Goal: Task Accomplishment & Management: Complete application form

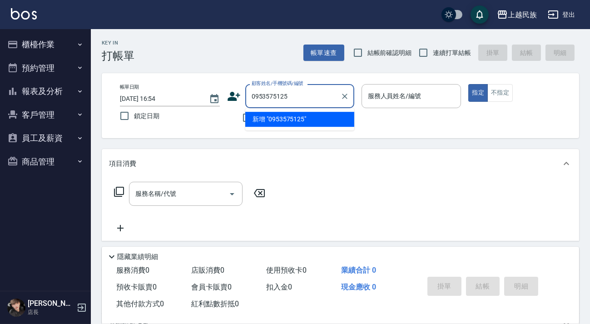
click at [301, 122] on li "新增 "0953575125"" at bounding box center [299, 119] width 109 height 15
type input "0953575125"
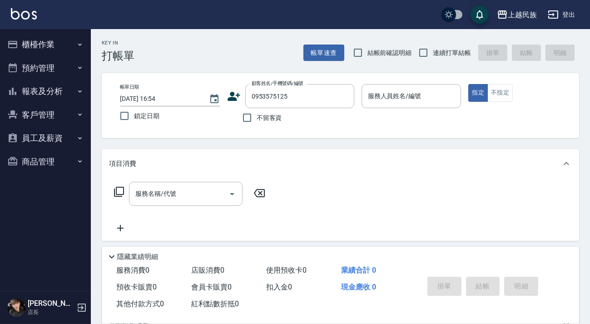
click at [239, 97] on icon at bounding box center [234, 96] width 14 height 14
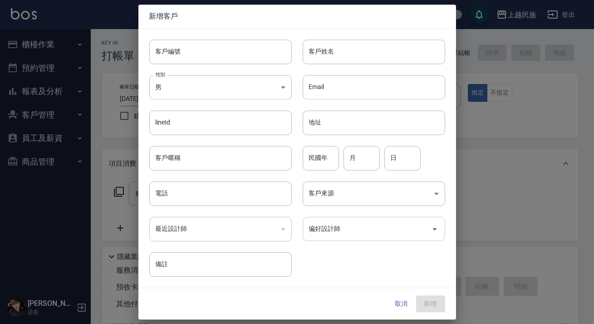
type input "0953575125"
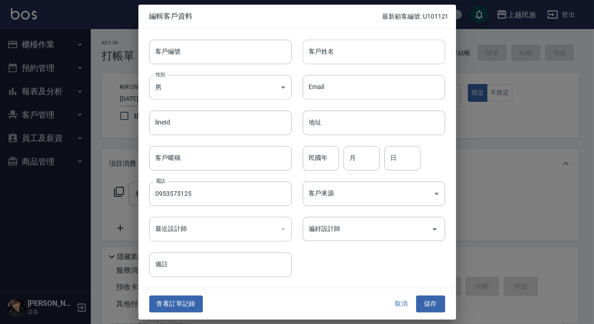
click at [340, 64] on input "客戶姓名" at bounding box center [374, 51] width 143 height 25
type input "[PERSON_NAME]"
click at [359, 191] on body "上越民族 登出 櫃檯作業 打帳單 帳單列表 現金收支登錄 材料自購登錄 每日結帳 排班表 現場電腦打卡 預約管理 預約管理 單日預約紀錄 單週預約紀錄 報表及…" at bounding box center [297, 221] width 594 height 442
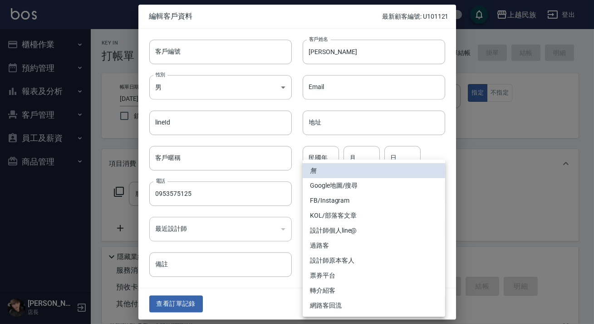
click at [276, 294] on div at bounding box center [297, 162] width 594 height 324
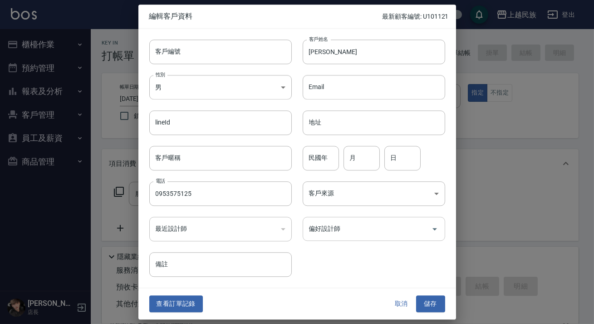
click at [368, 233] on input "偏好設計師" at bounding box center [367, 229] width 121 height 16
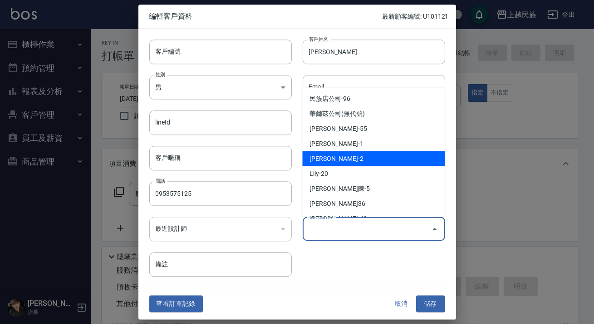
click at [346, 162] on li "[PERSON_NAME]-2" at bounding box center [373, 158] width 143 height 15
type input "[PERSON_NAME]"
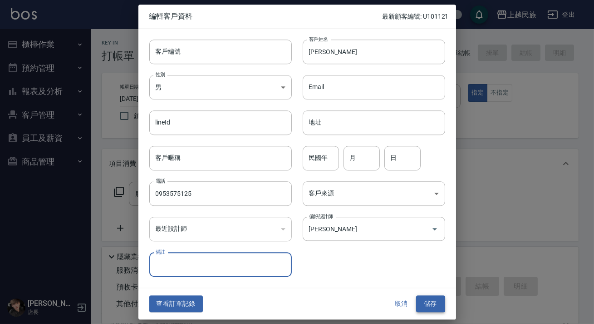
click at [421, 301] on button "儲存" at bounding box center [430, 303] width 29 height 17
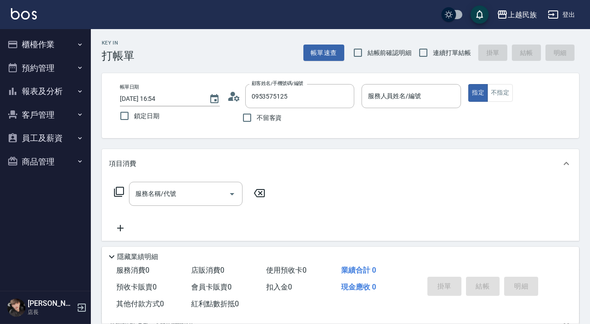
click at [20, 12] on img at bounding box center [24, 13] width 26 height 11
click at [54, 116] on button "客戶管理" at bounding box center [46, 115] width 84 height 24
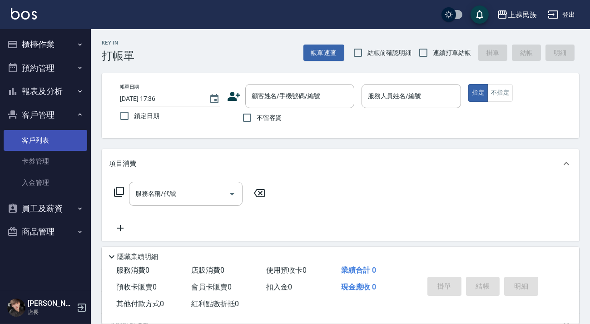
click at [59, 148] on link "客戶列表" at bounding box center [46, 140] width 84 height 21
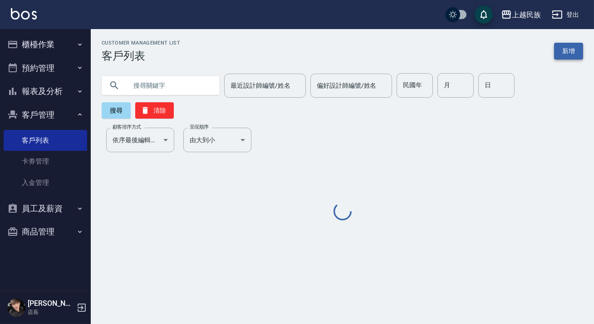
click at [561, 59] on link "新增" at bounding box center [568, 51] width 29 height 17
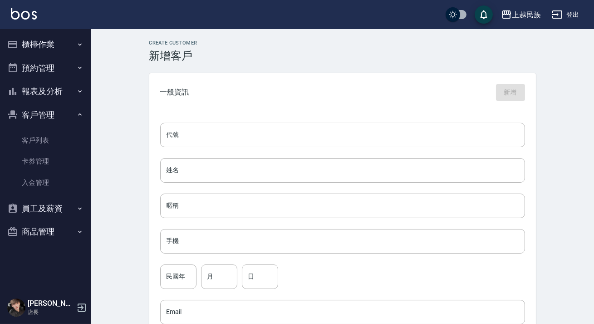
click at [565, 53] on div "Create Customer 新增客戶 一般資訊 新增 代號 代號 姓名 姓名 暱稱 暱稱 手機 手機 民國年 民國年 月 月 日 日 Email Emai…" at bounding box center [342, 292] width 503 height 527
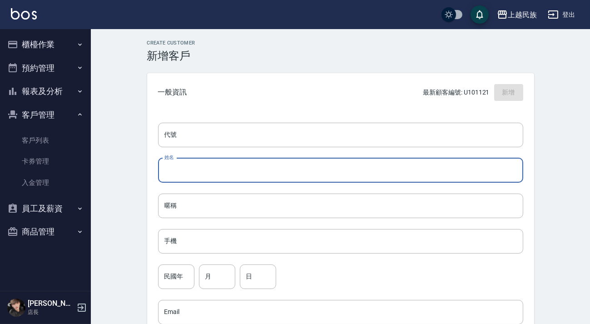
click at [187, 172] on input "姓名" at bounding box center [340, 170] width 365 height 25
type input "[PERSON_NAME]"
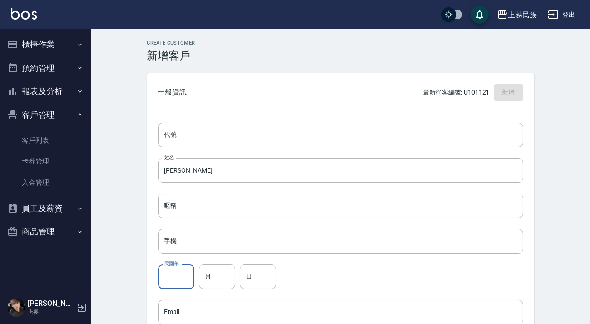
click at [179, 272] on input "民國年" at bounding box center [176, 276] width 36 height 25
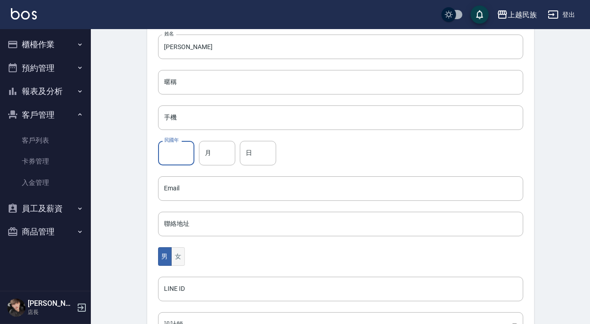
click at [181, 259] on button "女" at bounding box center [178, 256] width 14 height 19
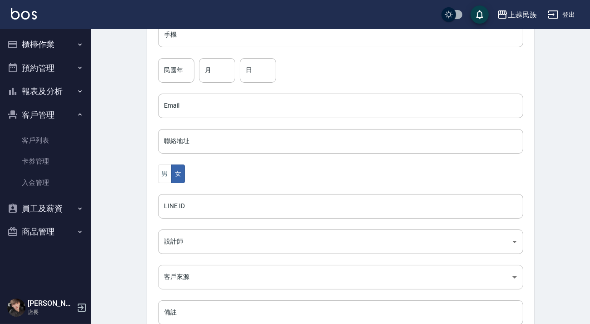
click at [196, 271] on body "上越民族 登出 櫃檯作業 打帳單 帳單列表 現金收支登錄 材料自購登錄 每日結帳 排班表 現場電腦打卡 預約管理 預約管理 單日預約紀錄 單週預約紀錄 報表及…" at bounding box center [295, 89] width 590 height 591
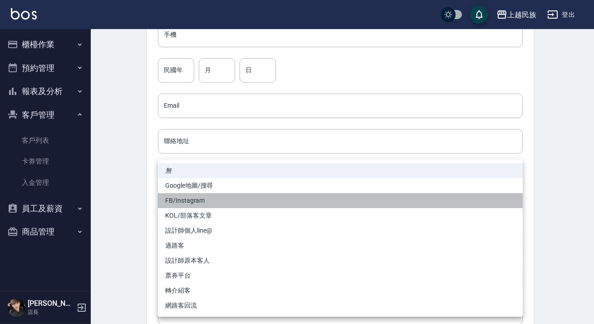
click at [206, 202] on li "FB/Instagram" at bounding box center [340, 200] width 365 height 15
type input "FB/Instagram"
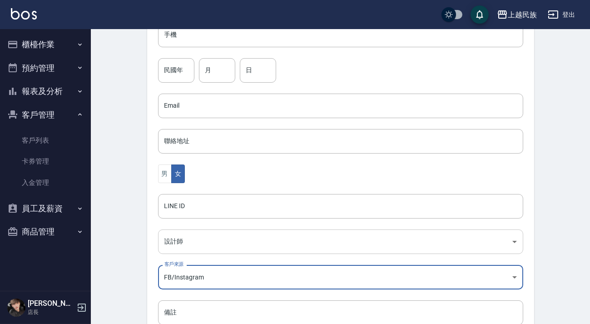
click at [205, 241] on body "上越民族 登出 櫃檯作業 打帳單 帳單列表 現金收支登錄 材料自購登錄 每日結帳 排班表 現場電腦打卡 預約管理 預約管理 單日預約紀錄 單週預約紀錄 報表及…" at bounding box center [295, 89] width 590 height 591
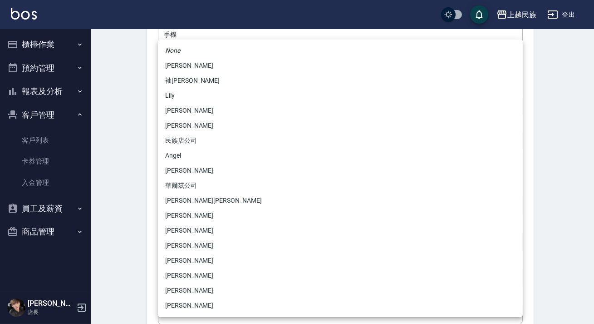
click at [193, 202] on li "[PERSON_NAME][PERSON_NAME]" at bounding box center [340, 200] width 365 height 15
type input "c8d903bb-b6d8-47fe-8ba7-91244d5a57f6"
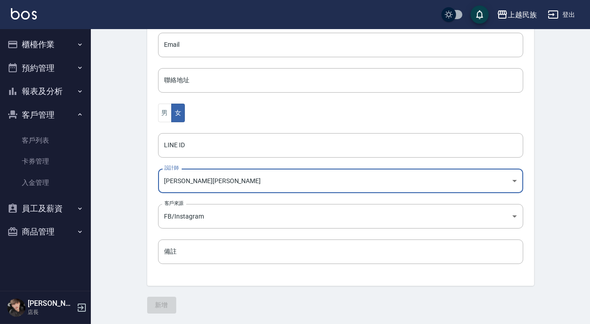
scroll to position [60, 0]
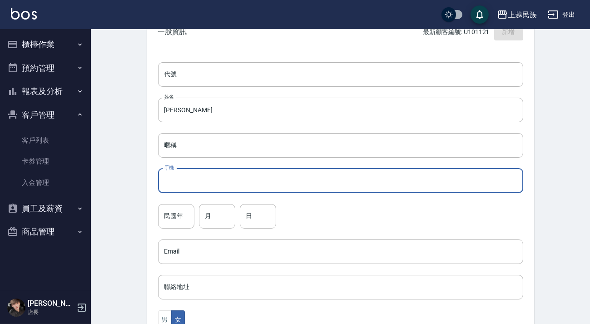
click at [201, 182] on input "手機" at bounding box center [340, 180] width 365 height 25
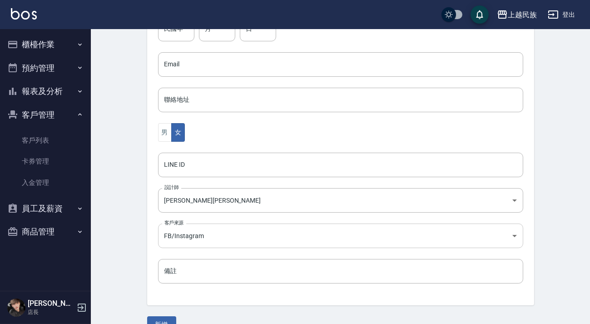
scroll to position [267, 0]
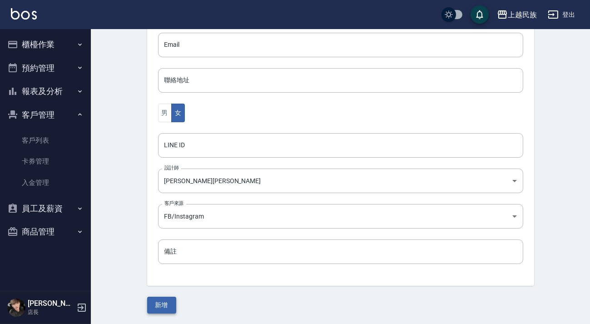
type input "0981632377"
click at [172, 300] on button "新增" at bounding box center [161, 304] width 29 height 17
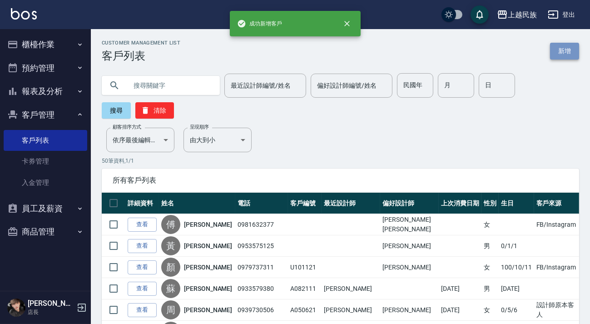
click at [567, 49] on link "新增" at bounding box center [564, 51] width 29 height 17
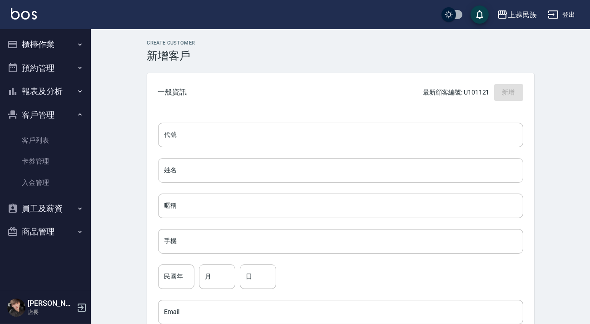
click at [190, 164] on input "姓名" at bounding box center [340, 170] width 365 height 25
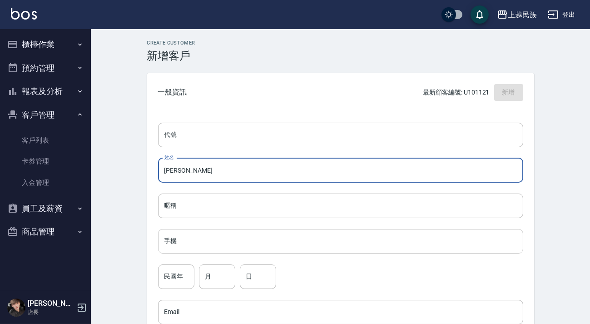
type input "[PERSON_NAME]"
click at [187, 245] on input "手機" at bounding box center [340, 241] width 365 height 25
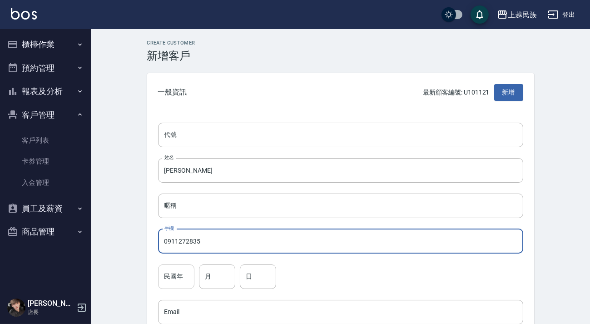
type input "0911272835"
click at [171, 279] on input "民國年" at bounding box center [176, 276] width 36 height 25
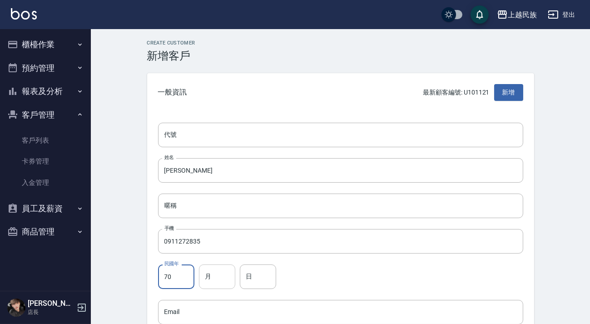
type input "70"
click at [211, 277] on input "月" at bounding box center [217, 276] width 36 height 25
type input "9"
click at [263, 280] on input "日" at bounding box center [258, 276] width 36 height 25
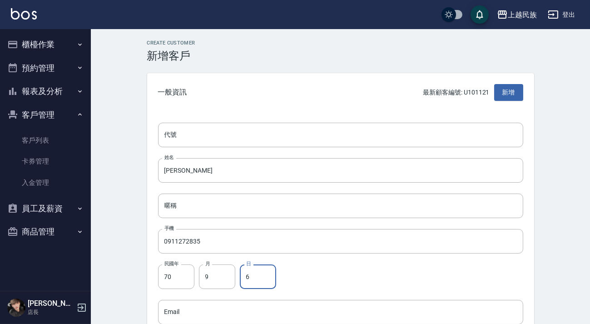
type input "6"
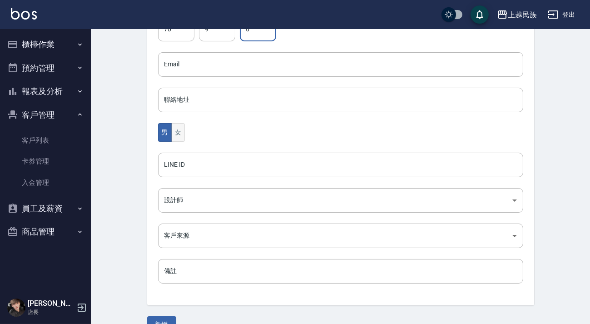
click at [171, 131] on button "女" at bounding box center [178, 132] width 14 height 19
click at [196, 199] on body "上越民族 登出 櫃檯作業 打帳單 帳單列表 現金收支登錄 材料自購登錄 每日結帳 排班表 現場電腦打卡 預約管理 預約管理 單日預約紀錄 單週預約紀錄 報表及…" at bounding box center [295, 48] width 590 height 591
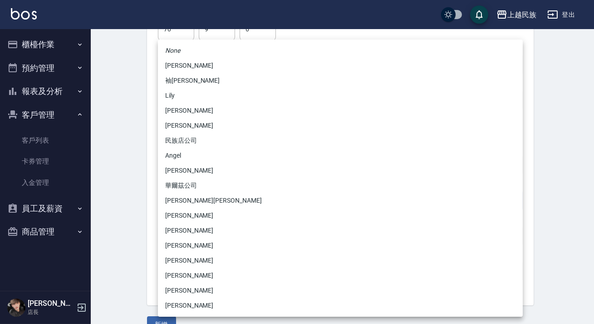
click at [189, 199] on li "[PERSON_NAME][PERSON_NAME]" at bounding box center [340, 200] width 365 height 15
type input "c8d903bb-b6d8-47fe-8ba7-91244d5a57f6"
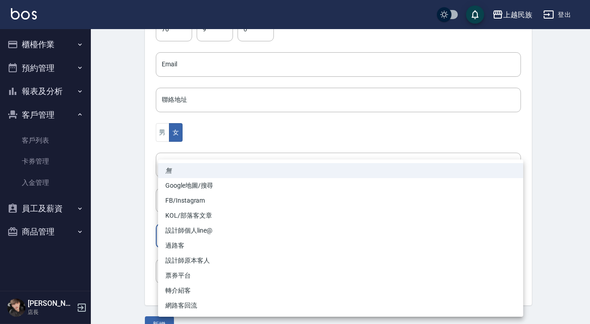
click at [213, 242] on body "上越民族 登出 櫃檯作業 打帳單 帳單列表 現金收支登錄 材料自購登錄 每日結帳 排班表 現場電腦打卡 預約管理 預約管理 單日預約紀錄 單週預約紀錄 報表及…" at bounding box center [295, 48] width 590 height 591
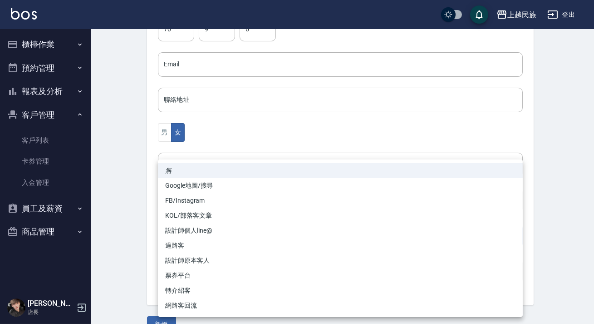
click at [224, 263] on li "設計師原本客人" at bounding box center [340, 260] width 365 height 15
type input "設計師原本客人"
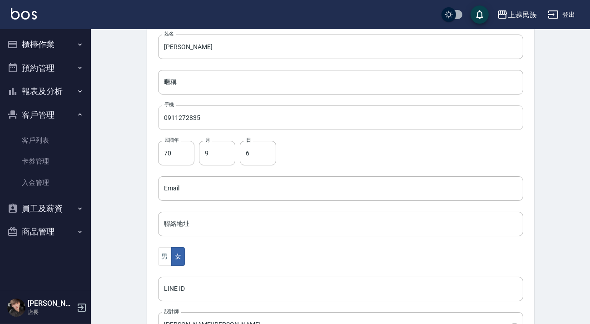
scroll to position [0, 0]
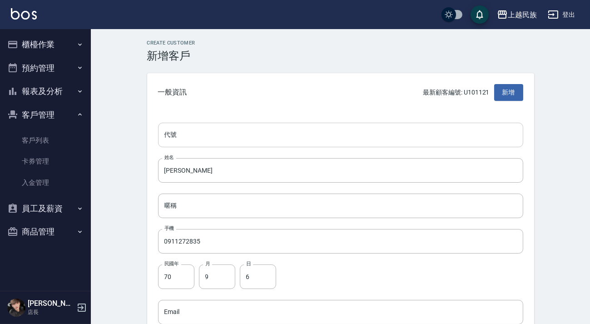
click at [186, 133] on input "代號" at bounding box center [340, 135] width 365 height 25
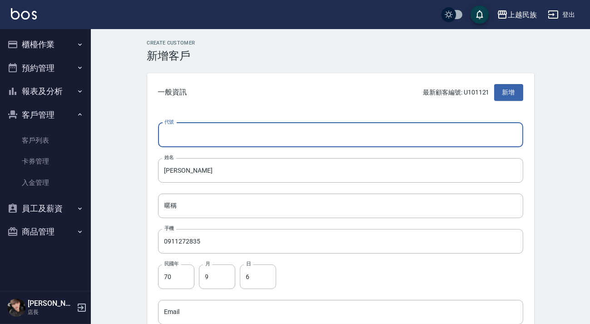
type input "＿"
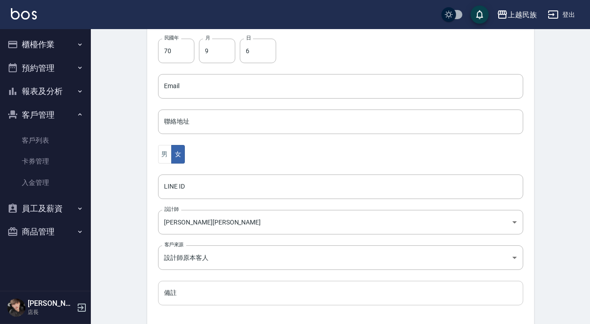
scroll to position [267, 0]
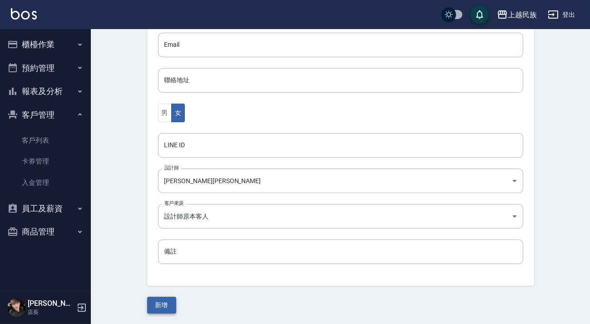
type input "Ef090612"
click at [165, 308] on button "新增" at bounding box center [161, 304] width 29 height 17
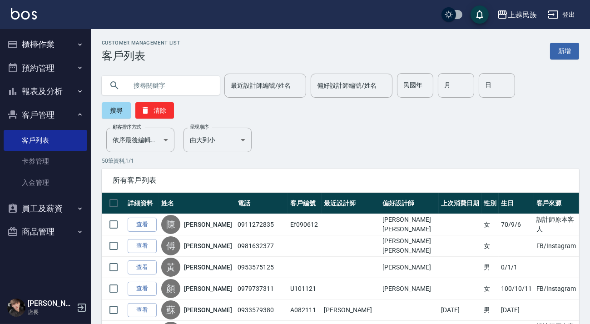
click at [159, 82] on input "text" at bounding box center [169, 85] width 85 height 25
type input "江韻"
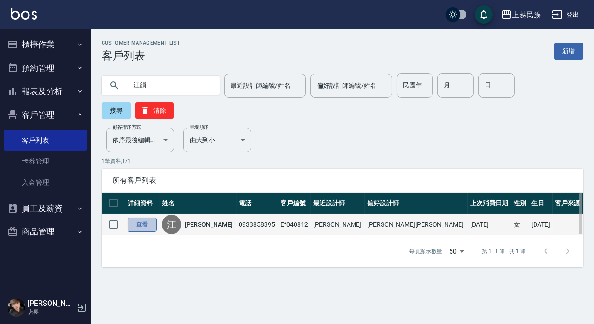
click at [142, 222] on link "查看" at bounding box center [142, 224] width 29 height 14
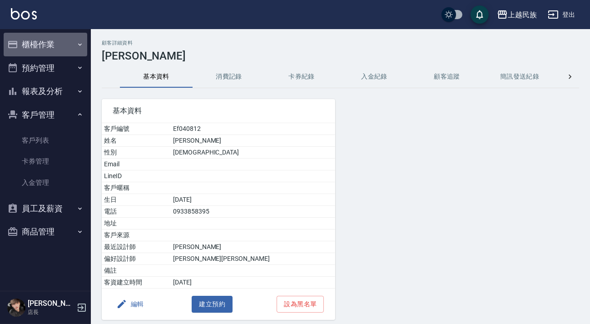
click at [34, 39] on button "櫃檯作業" at bounding box center [46, 45] width 84 height 24
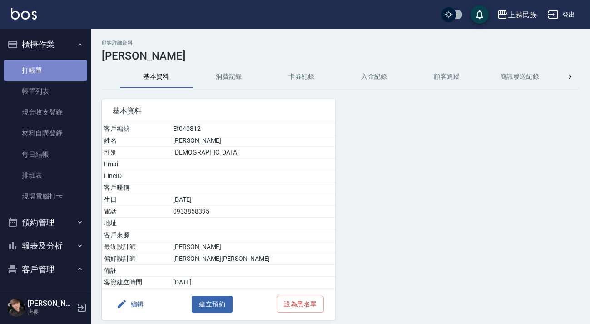
click at [49, 60] on link "打帳單" at bounding box center [46, 70] width 84 height 21
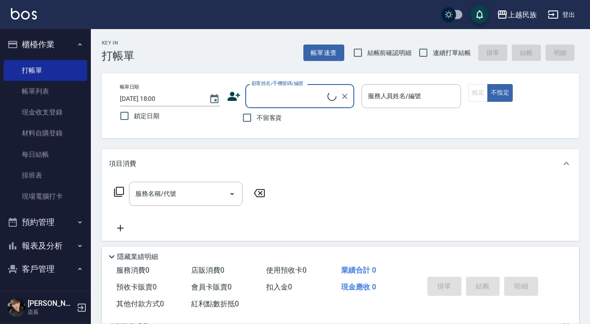
click at [263, 112] on label "不留客資" at bounding box center [259, 117] width 44 height 19
click at [256, 112] on input "不留客資" at bounding box center [246, 117] width 19 height 19
checkbox input "true"
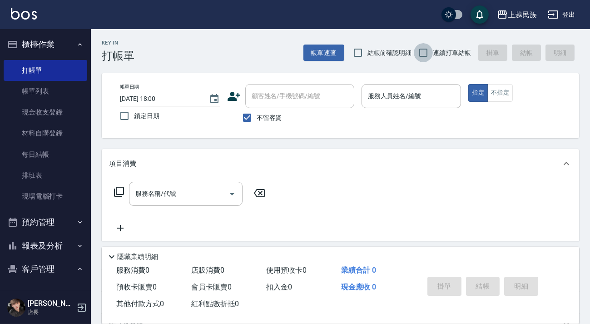
click at [426, 54] on input "連續打單結帳" at bounding box center [423, 52] width 19 height 19
checkbox input "true"
click at [413, 89] on input "服務人員姓名/編號" at bounding box center [411, 96] width 92 height 16
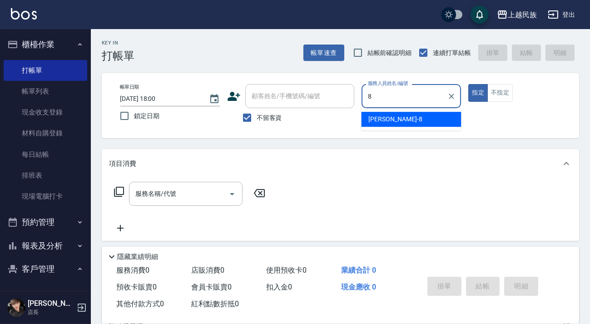
type input "Stella-8"
type button "true"
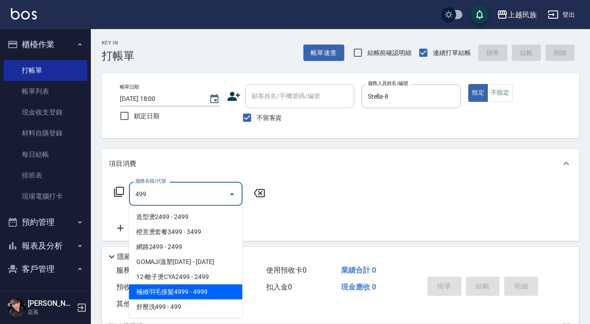
click at [221, 301] on span "舒壓洗499 - 499" at bounding box center [185, 306] width 113 height 15
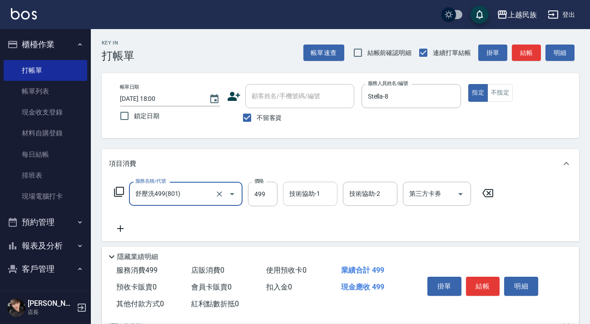
type input "舒壓洗499(801)"
click at [313, 195] on div "技術協助-1 技術協助-1" at bounding box center [310, 194] width 54 height 24
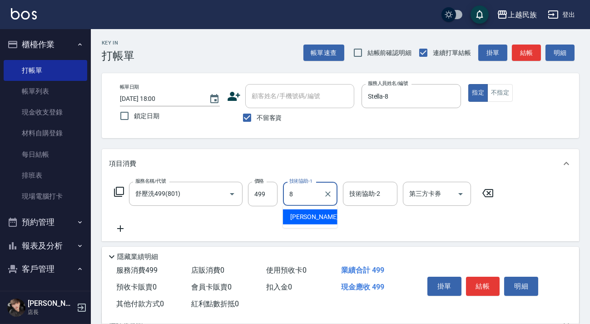
type input "Stella-8"
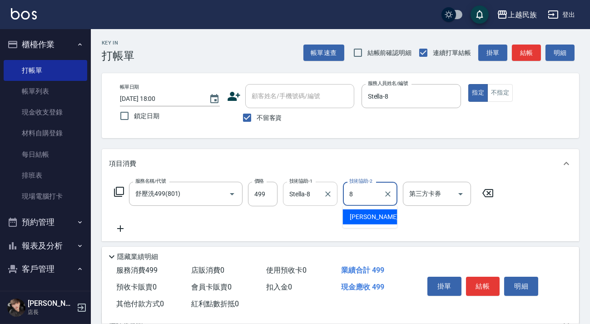
type input "Stella-8"
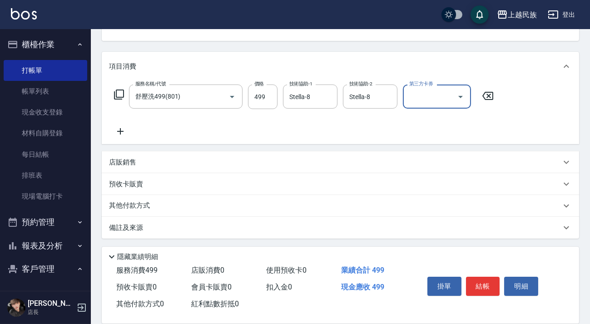
click at [345, 229] on div "備註及來源" at bounding box center [335, 228] width 452 height 10
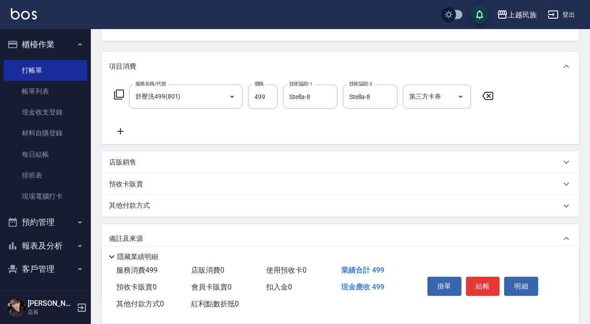
scroll to position [156, 0]
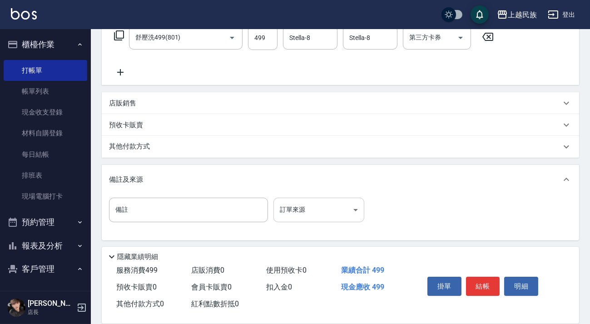
click at [351, 208] on body "上越民族 登出 櫃檯作業 打帳單 帳單列表 現金收支登錄 材料自購登錄 每日結帳 排班表 現場電腦打卡 預約管理 預約管理 單日預約紀錄 單週預約紀錄 報表及…" at bounding box center [295, 85] width 590 height 482
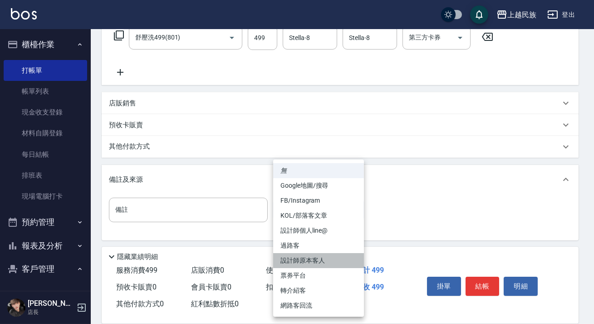
click at [318, 259] on li "設計師原本客人" at bounding box center [318, 260] width 91 height 15
type input "設計師原本客人"
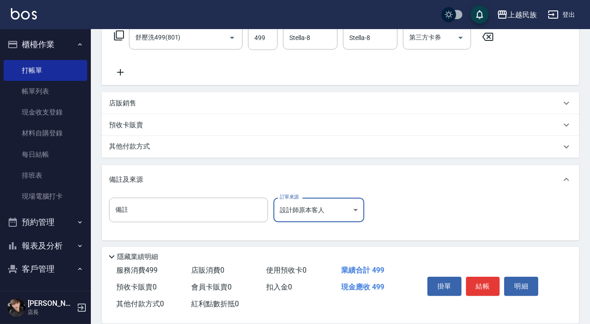
click at [479, 290] on button "結帳" at bounding box center [483, 285] width 34 height 19
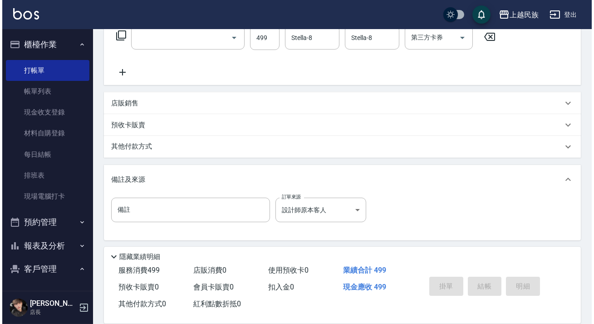
scroll to position [0, 0]
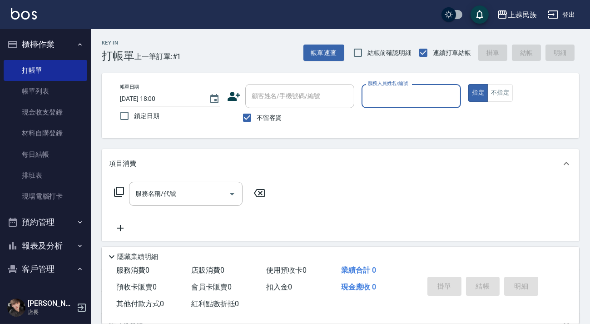
click at [269, 114] on span "不留客資" at bounding box center [268, 118] width 25 height 10
click at [256, 114] on input "不留客資" at bounding box center [246, 117] width 19 height 19
checkbox input "false"
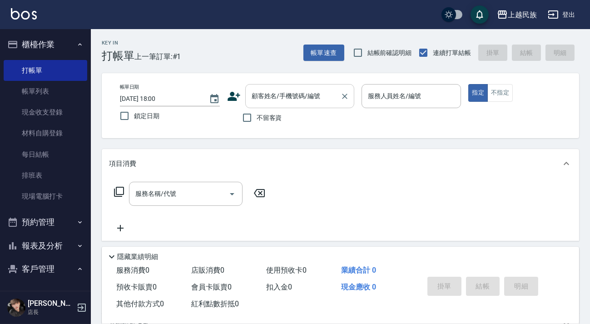
click at [282, 100] on input "顧客姓名/手機號碼/編號" at bounding box center [292, 96] width 87 height 16
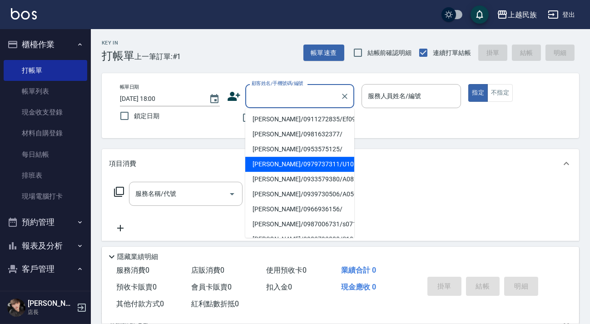
click at [295, 162] on li "[PERSON_NAME]/0979737311/U101121" at bounding box center [299, 164] width 109 height 15
type input "[PERSON_NAME]/0979737311/U101121"
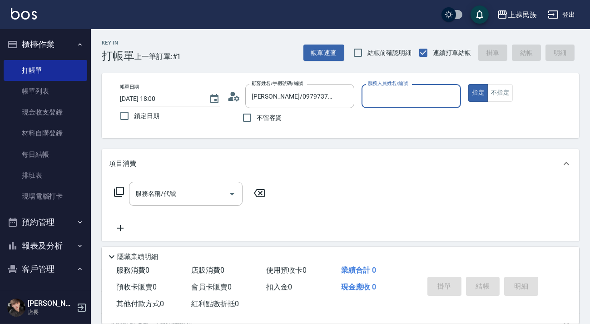
type input "Ula-10"
click at [468, 84] on button "指定" at bounding box center [478, 93] width 20 height 18
click at [118, 190] on icon at bounding box center [118, 191] width 11 height 11
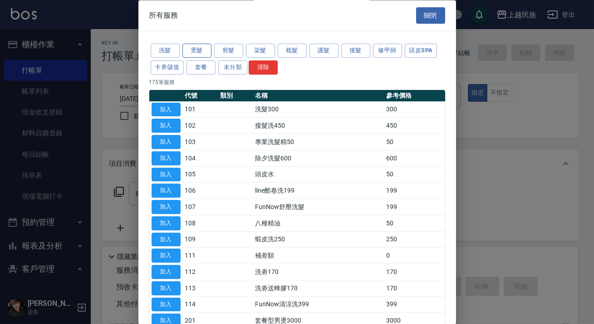
click at [199, 55] on button "燙髮" at bounding box center [196, 51] width 29 height 14
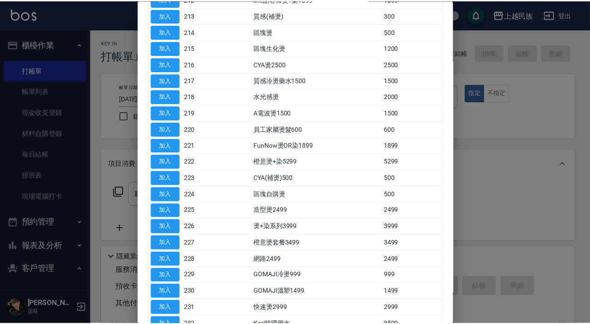
scroll to position [361, 0]
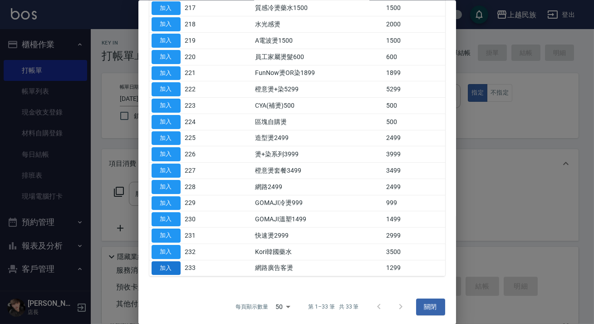
click at [172, 263] on button "加入" at bounding box center [166, 268] width 29 height 14
type input "網路廣告客燙(233)"
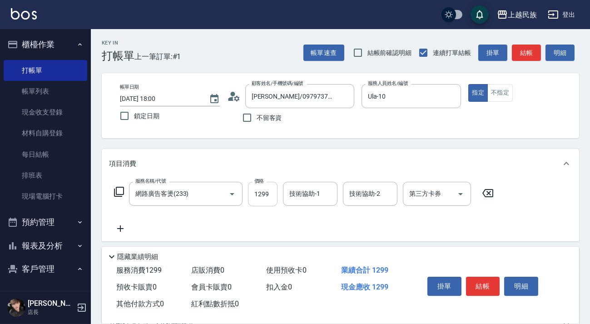
click at [255, 191] on input "1299" at bounding box center [263, 194] width 30 height 25
type input "1799"
type input "Ula-10"
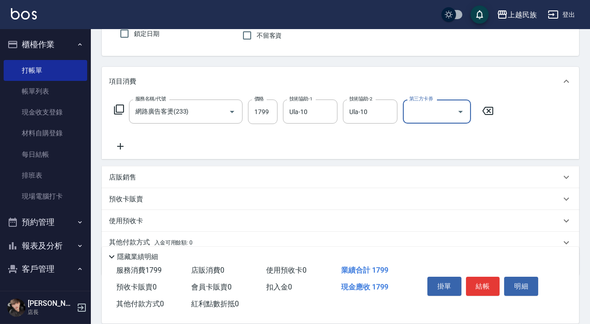
click at [194, 177] on div "店販銷售" at bounding box center [335, 177] width 452 height 10
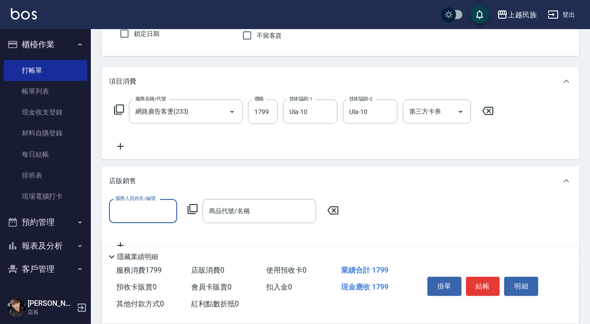
scroll to position [0, 0]
type input "[PERSON_NAME]-1"
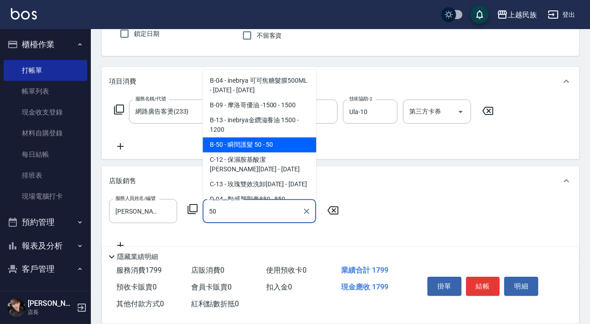
click at [238, 143] on span "B-50 - 瞬間護髮 50 - 50" at bounding box center [258, 144] width 113 height 15
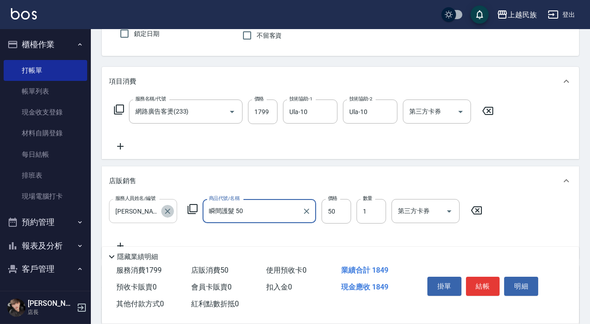
click at [167, 213] on icon "Clear" at bounding box center [167, 211] width 9 height 9
type input "瞬間護髮 50"
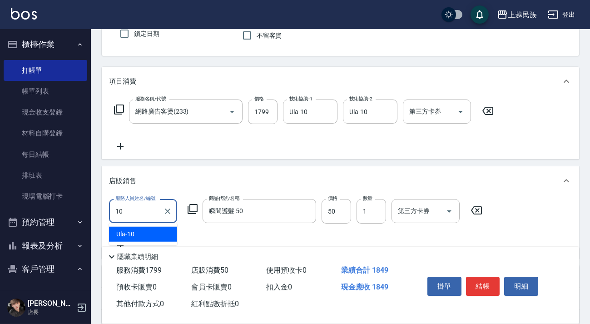
type input "Ula-10"
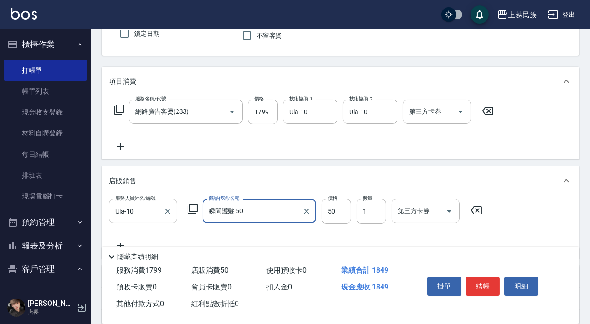
scroll to position [197, 0]
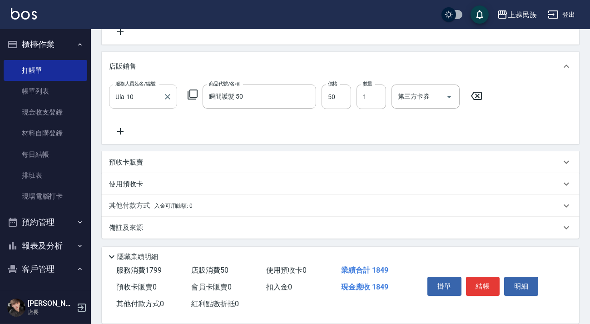
drag, startPoint x: 305, startPoint y: 230, endPoint x: 315, endPoint y: 226, distance: 11.2
click at [306, 230] on div "備註及來源" at bounding box center [335, 228] width 452 height 10
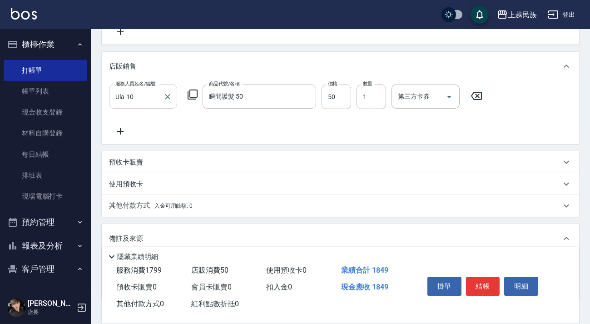
scroll to position [257, 0]
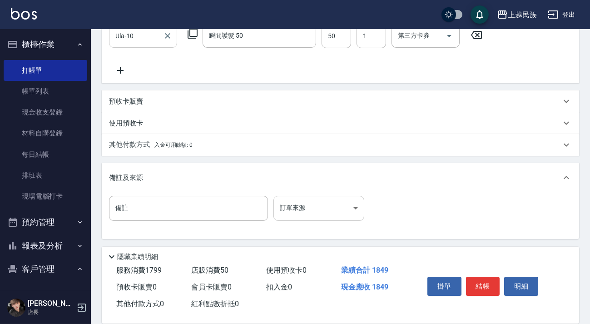
click at [337, 203] on body "上越民族 登出 櫃檯作業 打帳單 帳單列表 現金收支登錄 材料自購登錄 每日結帳 排班表 現場電腦打卡 預約管理 預約管理 單日預約紀錄 單週預約紀錄 報表及…" at bounding box center [295, 33] width 590 height 581
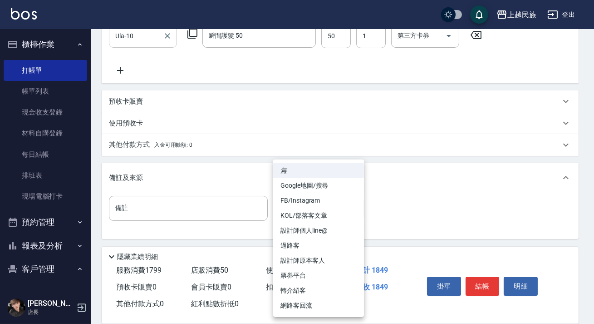
click at [330, 195] on li "FB/Instagram" at bounding box center [318, 200] width 91 height 15
type input "FB/Instagram"
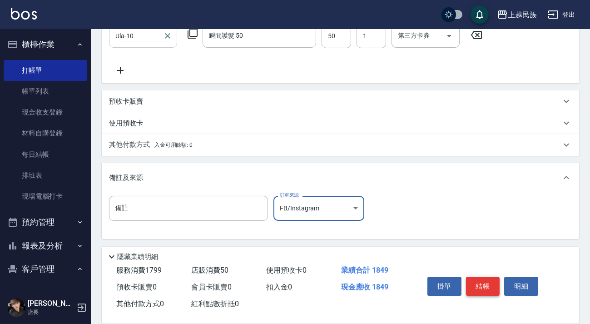
click at [475, 288] on button "結帳" at bounding box center [483, 285] width 34 height 19
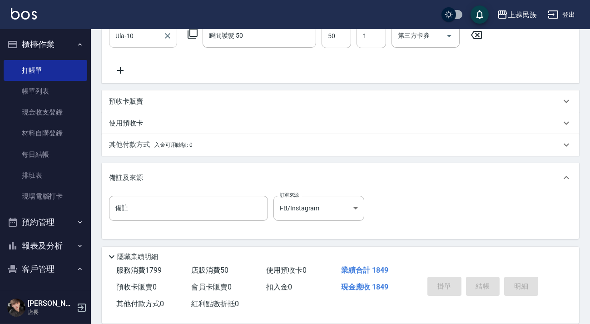
type input "[DATE] 18:01"
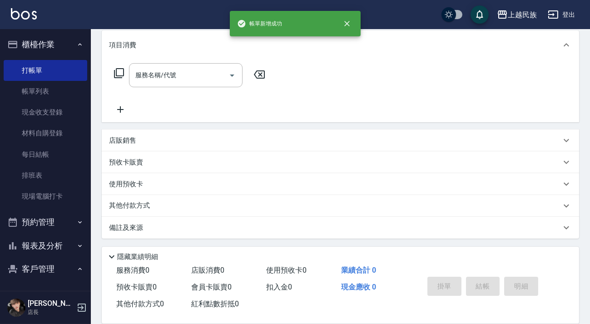
scroll to position [0, 0]
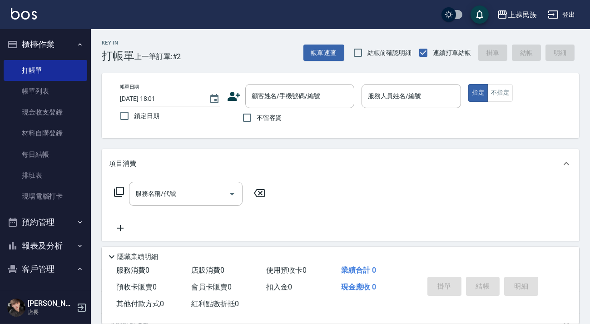
click at [259, 116] on span "不留客資" at bounding box center [268, 118] width 25 height 10
click at [256, 116] on input "不留客資" at bounding box center [246, 117] width 19 height 19
checkbox input "true"
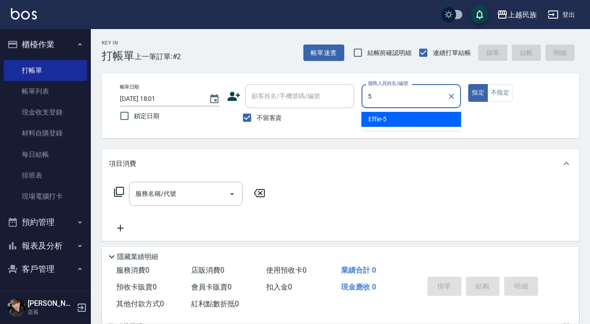
type input "Effie-5"
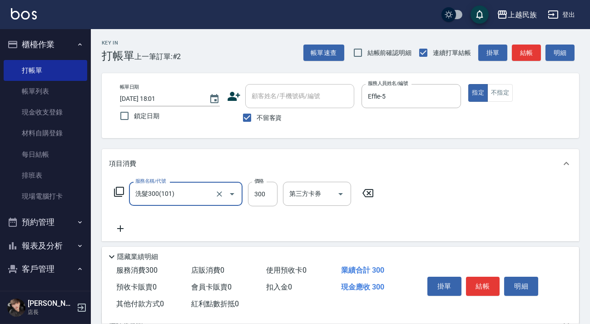
type input "洗髮300(101)"
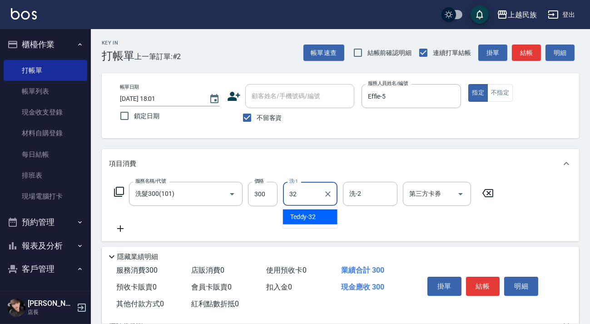
type input "Teddy-32"
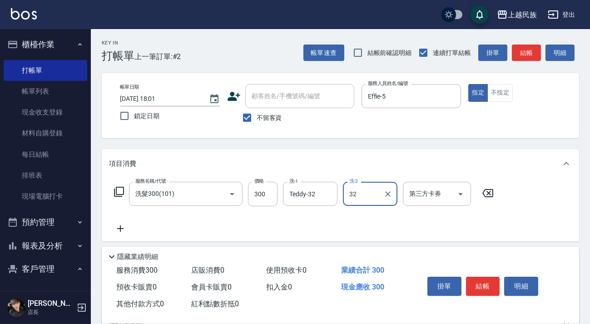
type input "Teddy-32"
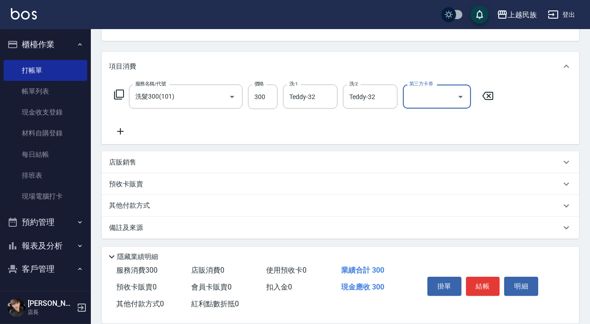
drag, startPoint x: 281, startPoint y: 231, endPoint x: 297, endPoint y: 219, distance: 20.4
click at [285, 228] on div "備註及來源" at bounding box center [335, 228] width 452 height 10
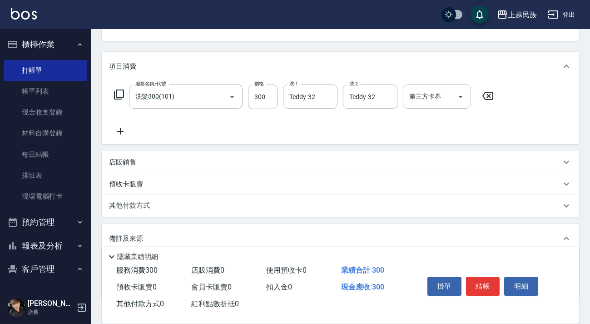
scroll to position [158, 0]
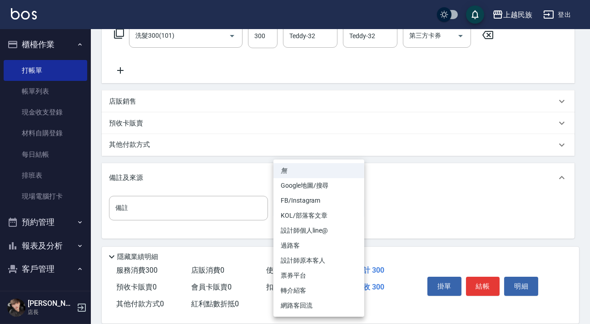
click at [313, 208] on body "上越民族 登出 櫃檯作業 打帳單 帳單列表 現金收支登錄 材料自購登錄 每日結帳 排班表 現場電腦打卡 預約管理 預約管理 單日預約紀錄 單週預約紀錄 報表及…" at bounding box center [295, 83] width 590 height 482
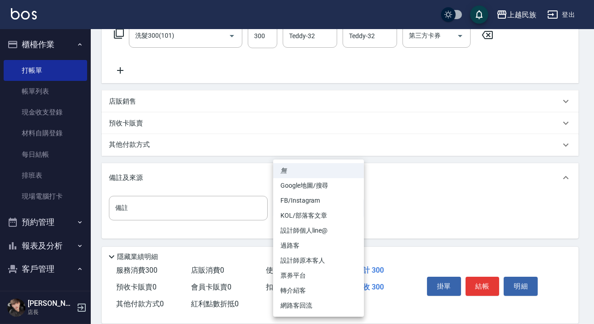
click at [338, 261] on li "設計師原本客人" at bounding box center [318, 260] width 91 height 15
type input "設計師原本客人"
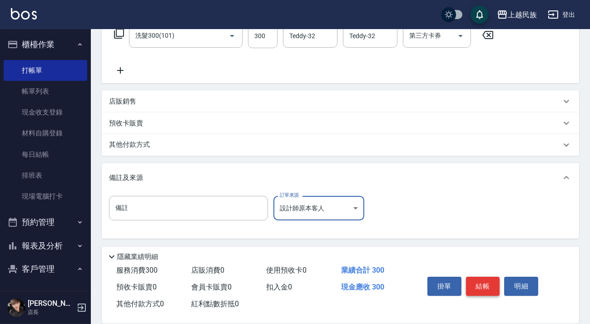
click at [484, 281] on button "結帳" at bounding box center [483, 285] width 34 height 19
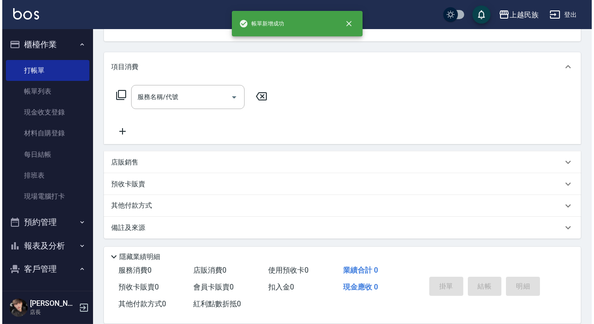
scroll to position [0, 0]
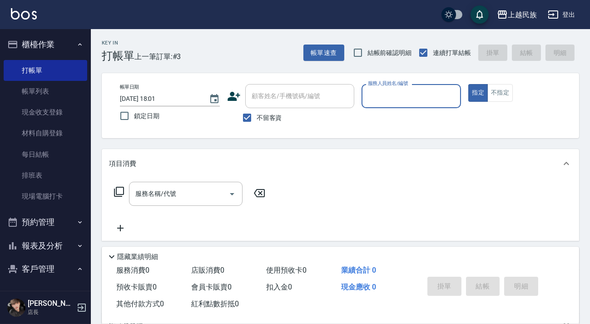
click at [253, 119] on input "不留客資" at bounding box center [246, 117] width 19 height 19
checkbox input "false"
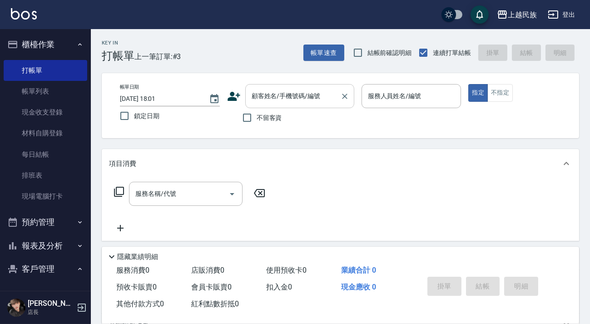
click at [271, 104] on div "顧客姓名/手機號碼/編號" at bounding box center [299, 96] width 109 height 24
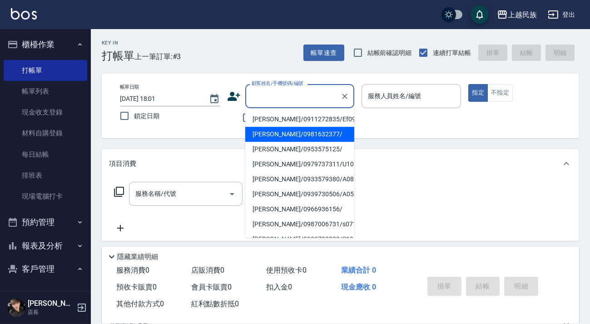
click at [296, 141] on li "[PERSON_NAME]/0981632377/" at bounding box center [299, 134] width 109 height 15
type input "[PERSON_NAME]/0981632377/"
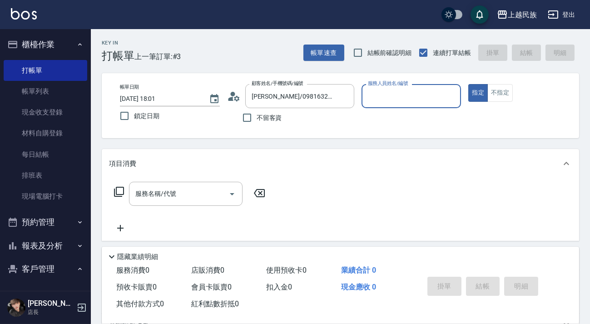
type input "Effie-5"
click at [468, 84] on button "指定" at bounding box center [478, 93] width 20 height 18
click at [115, 192] on icon at bounding box center [118, 191] width 11 height 11
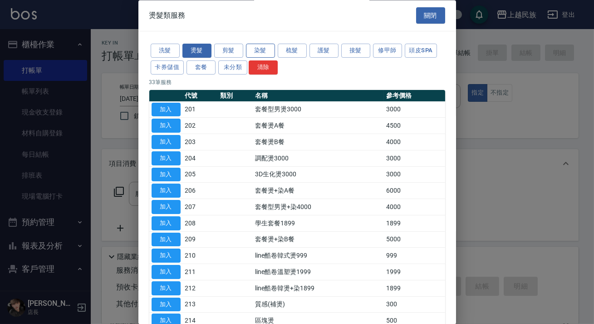
click at [260, 52] on button "染髮" at bounding box center [260, 51] width 29 height 14
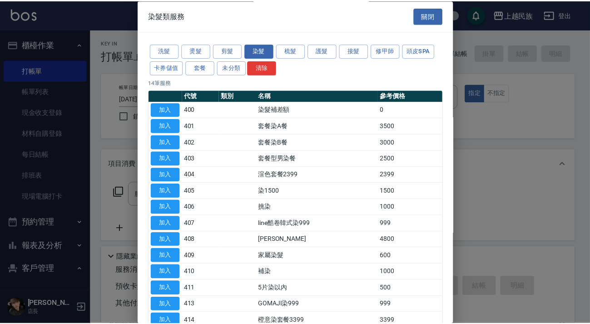
scroll to position [54, 0]
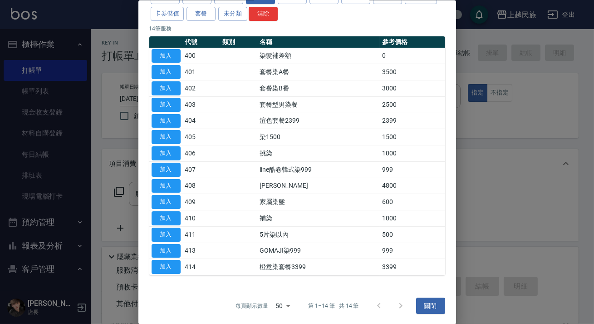
click at [181, 136] on td "加入" at bounding box center [166, 136] width 34 height 16
click at [178, 135] on button "加入" at bounding box center [166, 137] width 29 height 14
type input "染1500(405)"
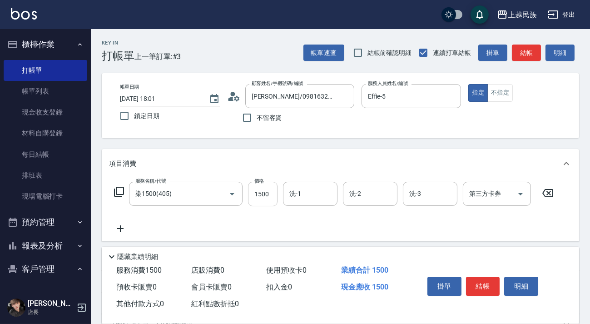
click at [260, 197] on input "1500" at bounding box center [263, 194] width 30 height 25
type input "1599"
type input "Effie-5"
type input "Teddy-32"
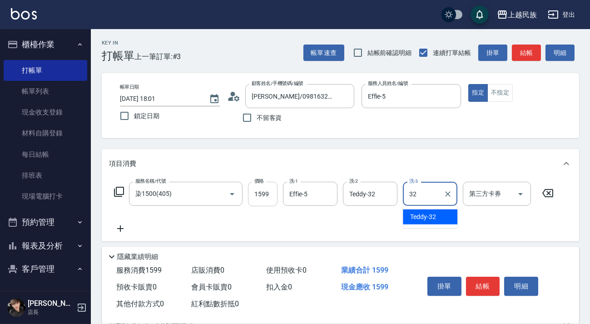
type input "Teddy-32"
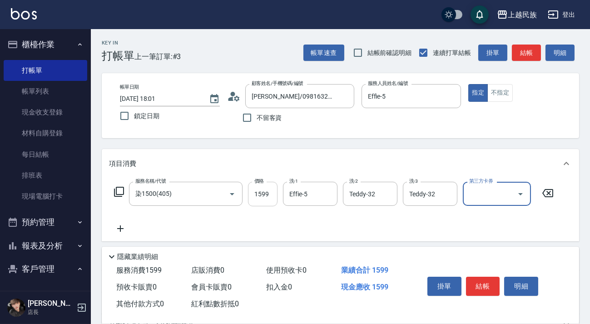
scroll to position [82, 0]
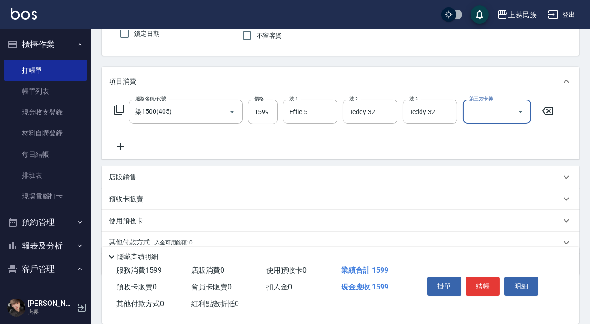
click at [118, 146] on icon at bounding box center [120, 146] width 6 height 6
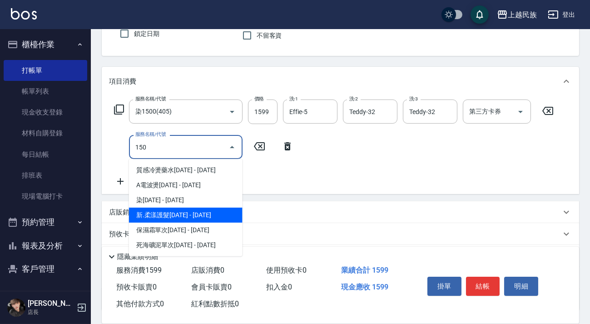
click at [181, 213] on span "新.柔漾護髮[DATE] - [DATE]" at bounding box center [185, 214] width 113 height 15
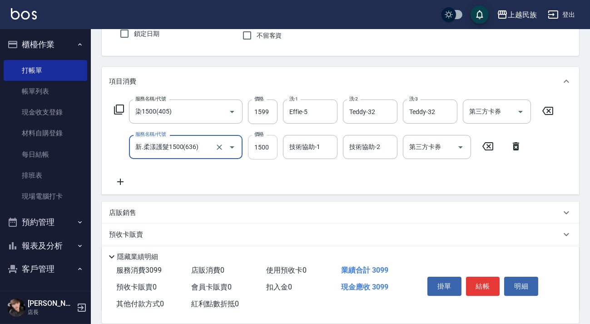
type input "新.柔漾護髮1500(636)"
click at [258, 145] on input "1500" at bounding box center [263, 147] width 30 height 25
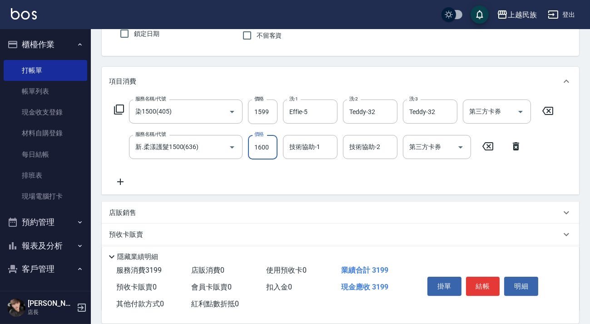
type input "1600"
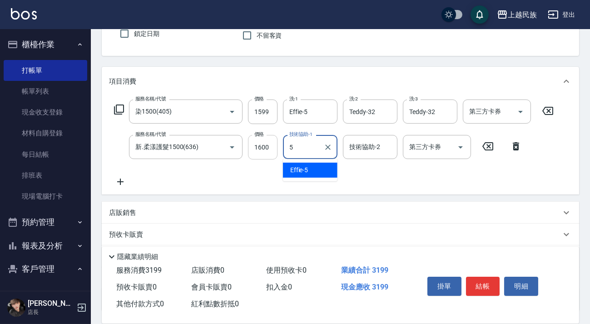
type input "Effie-5"
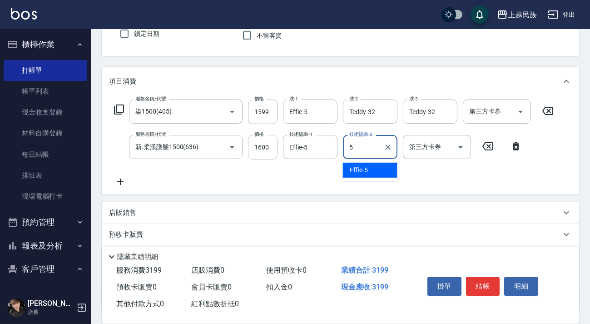
type input "Effie-5"
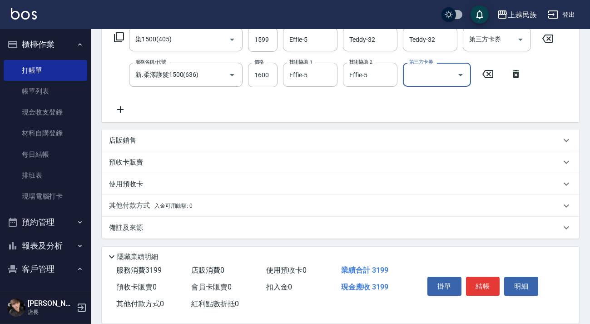
drag, startPoint x: 329, startPoint y: 230, endPoint x: 363, endPoint y: 225, distance: 34.8
click at [332, 230] on div "備註及來源" at bounding box center [335, 228] width 452 height 10
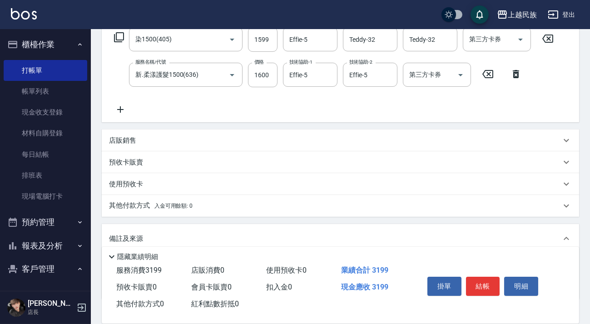
scroll to position [212, 0]
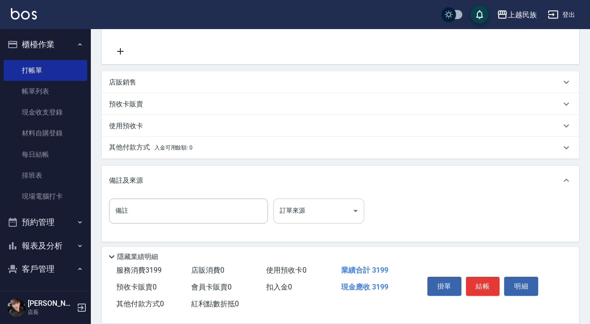
click at [354, 212] on body "上越民族 登出 櫃檯作業 打帳單 帳單列表 現金收支登錄 材料自購登錄 每日結帳 排班表 現場電腦打卡 預約管理 預約管理 單日預約紀錄 單週預約紀錄 報表及…" at bounding box center [295, 57] width 590 height 539
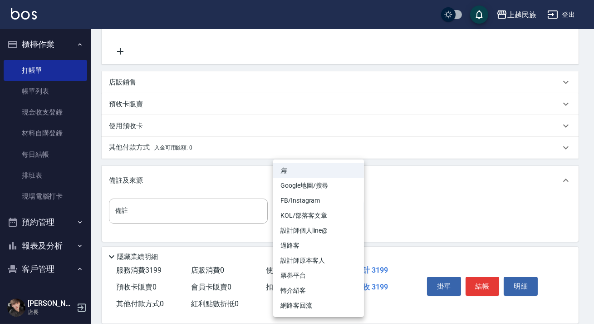
click at [333, 199] on li "FB/Instagram" at bounding box center [318, 200] width 91 height 15
type input "FB/Instagram"
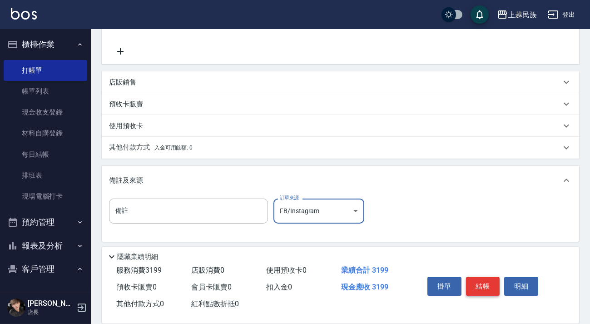
click at [472, 284] on button "結帳" at bounding box center [483, 285] width 34 height 19
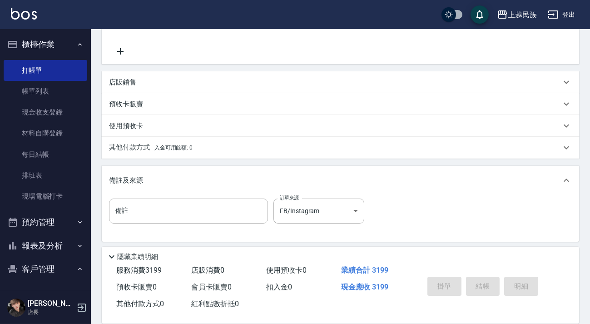
type input "[DATE] 18:02"
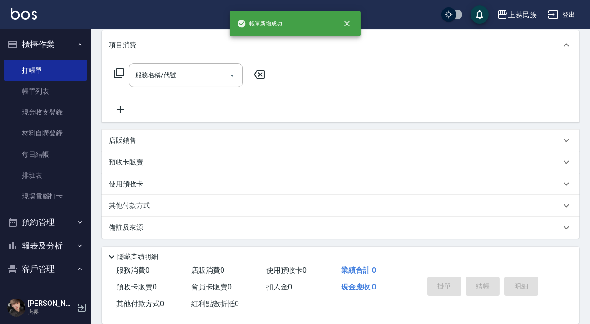
scroll to position [0, 0]
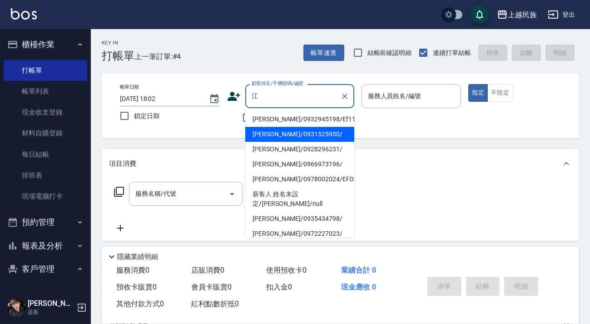
click at [315, 135] on li "[PERSON_NAME]/0931525950/" at bounding box center [299, 134] width 109 height 15
type input "[PERSON_NAME]/0931525950/"
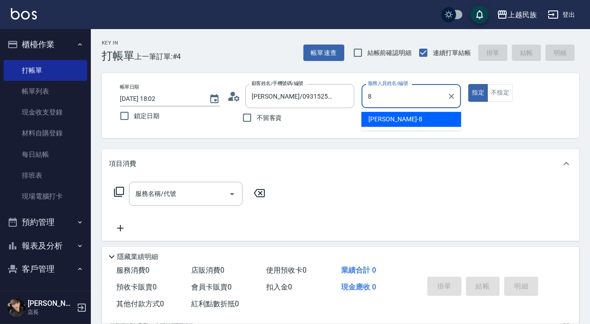
type input "Stella-8"
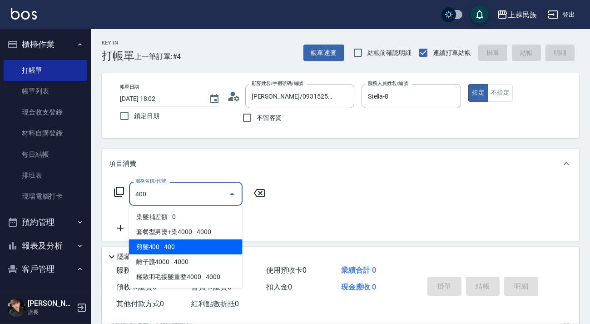
click at [215, 248] on span "剪髮400 - 400" at bounding box center [185, 246] width 113 height 15
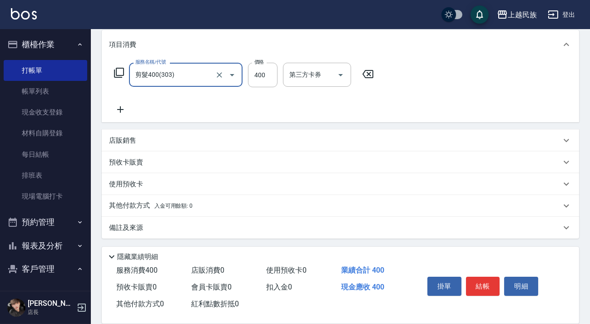
type input "剪髮400(303)"
click at [381, 232] on div "備註及來源" at bounding box center [340, 228] width 477 height 22
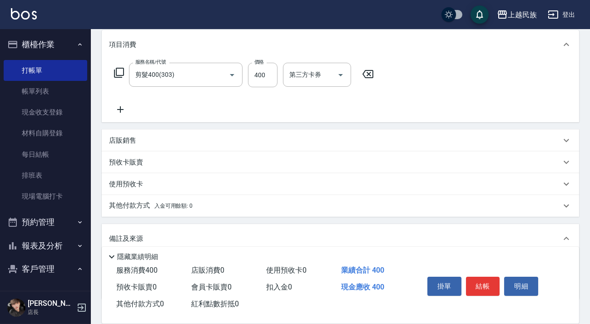
scroll to position [180, 0]
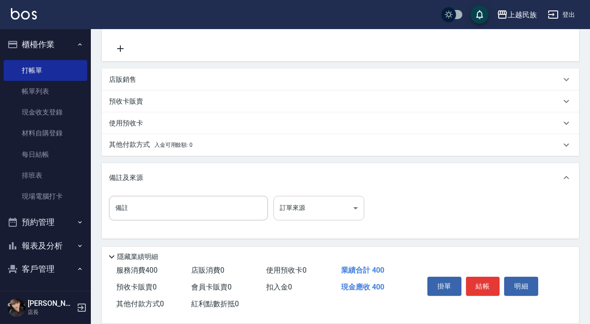
click at [348, 205] on body "上越民族 登出 櫃檯作業 打帳單 帳單列表 現金收支登錄 材料自購登錄 每日結帳 排班表 現場電腦打卡 預約管理 預約管理 單日預約紀錄 單週預約紀錄 報表及…" at bounding box center [295, 71] width 590 height 503
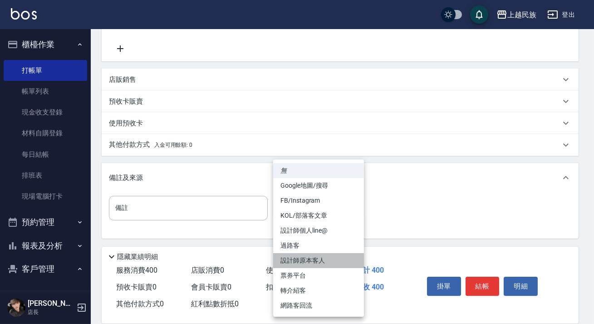
click at [336, 257] on li "設計師原本客人" at bounding box center [318, 260] width 91 height 15
type input "設計師原本客人"
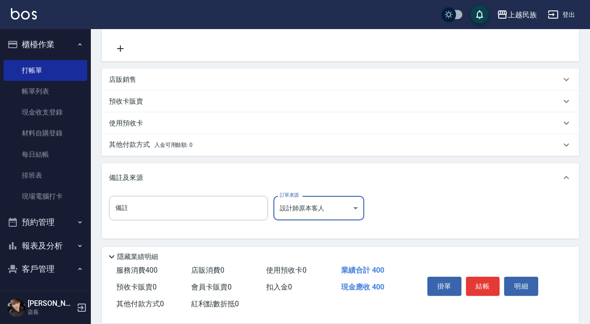
drag, startPoint x: 483, startPoint y: 290, endPoint x: 483, endPoint y: 286, distance: 5.0
click at [483, 290] on button "結帳" at bounding box center [483, 285] width 34 height 19
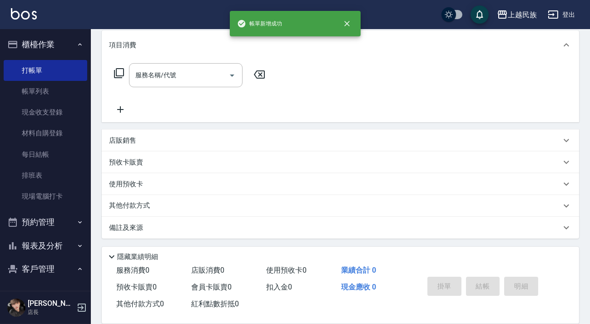
scroll to position [0, 0]
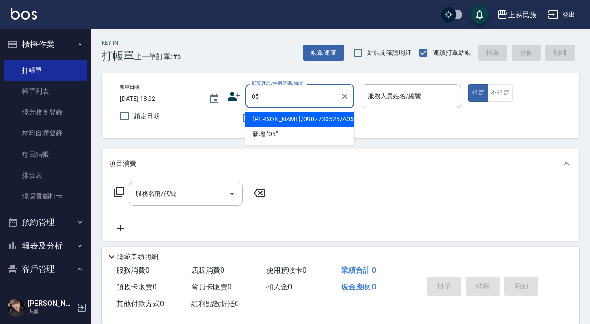
type input "0"
type input "郭"
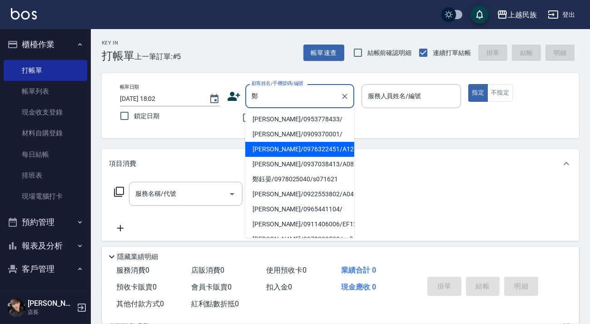
click at [322, 148] on li "[PERSON_NAME]/0976322451/A121321" at bounding box center [299, 149] width 109 height 15
type input "[PERSON_NAME]/0976322451/A121321"
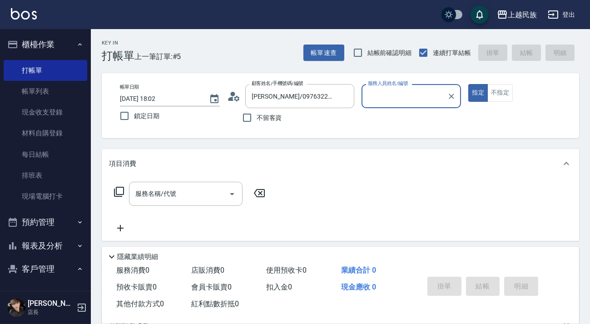
type input "[PERSON_NAME]-2"
click at [468, 84] on button "指定" at bounding box center [478, 93] width 20 height 18
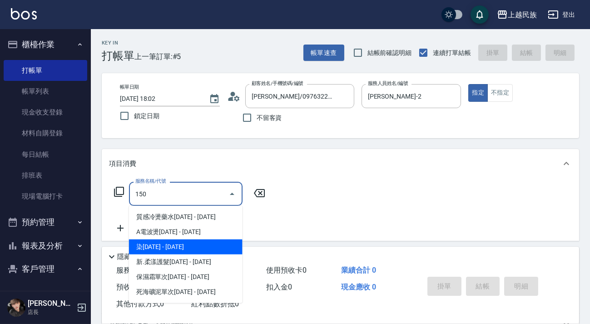
click at [219, 241] on span "染[DATE] - [DATE]" at bounding box center [185, 246] width 113 height 15
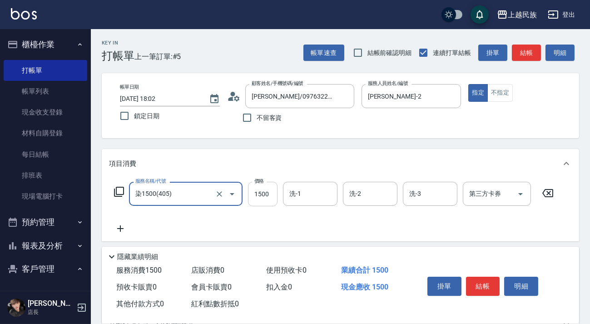
type input "染1500(405)"
click at [257, 198] on input "1500" at bounding box center [263, 194] width 30 height 25
type input "2500"
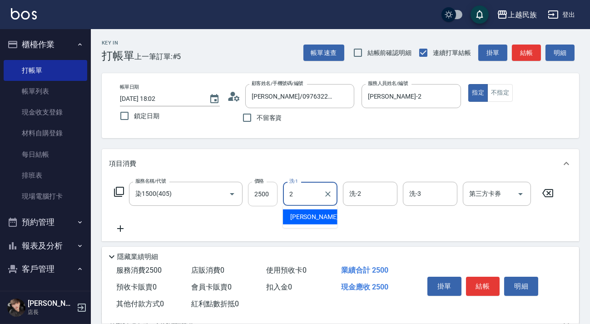
type input "[PERSON_NAME]-2"
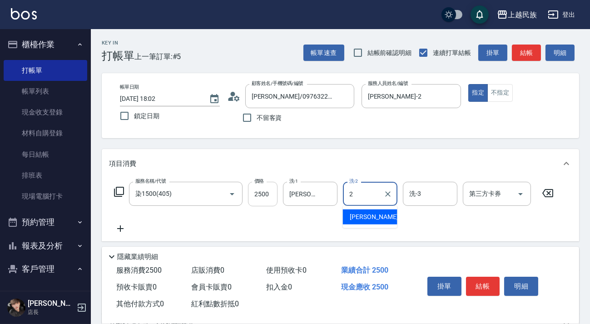
type input "[PERSON_NAME]-2"
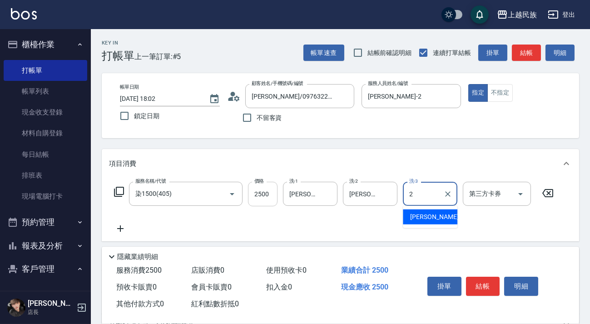
type input "[PERSON_NAME]-2"
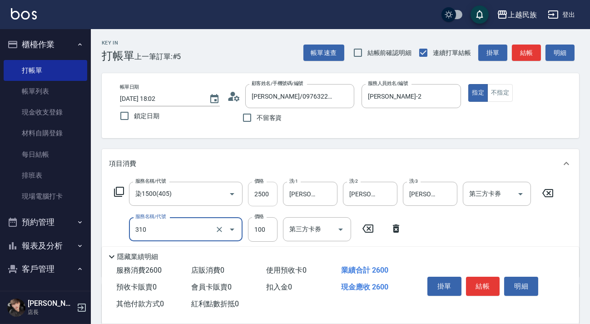
type input "瀏海100(310)"
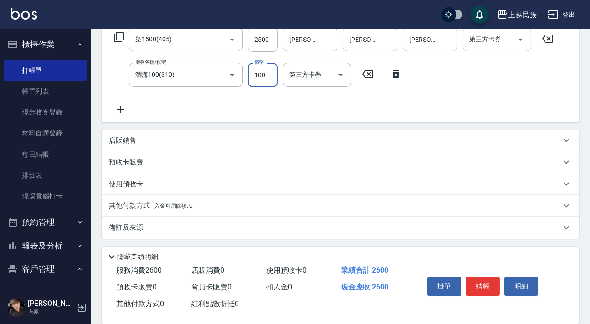
click at [333, 229] on div "備註及來源" at bounding box center [335, 228] width 452 height 10
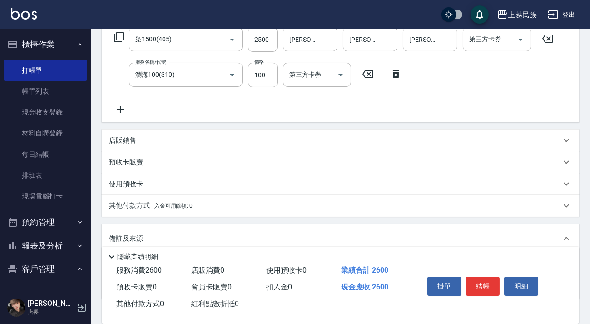
scroll to position [213, 0]
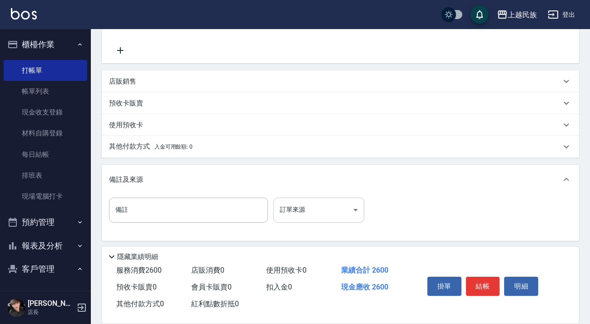
click at [350, 206] on body "上越民族 登出 櫃檯作業 打帳單 帳單列表 現金收支登錄 材料自購登錄 每日結帳 排班表 現場電腦打卡 預約管理 預約管理 單日預約紀錄 單週預約紀錄 報表及…" at bounding box center [295, 56] width 590 height 539
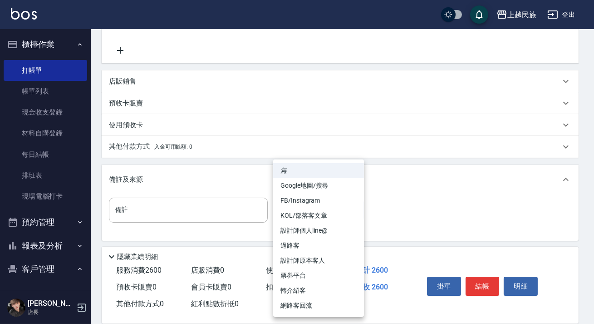
click at [335, 256] on li "設計師原本客人" at bounding box center [318, 260] width 91 height 15
type input "設計師原本客人"
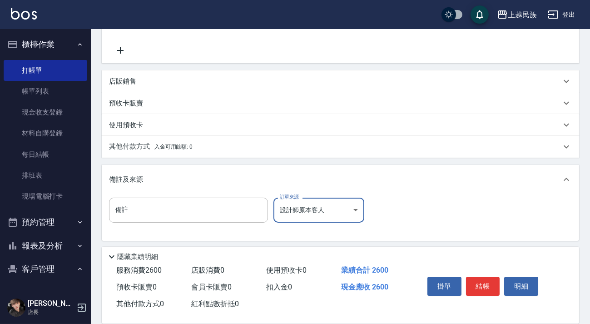
scroll to position [0, 0]
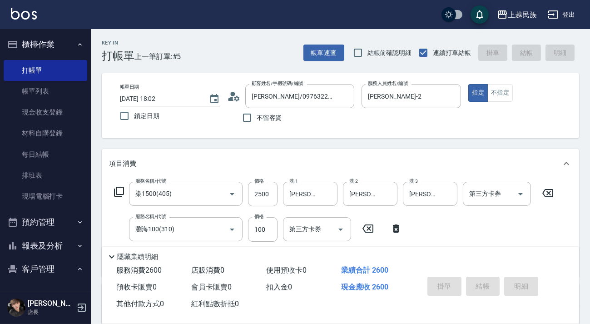
type input "[DATE] 18:03"
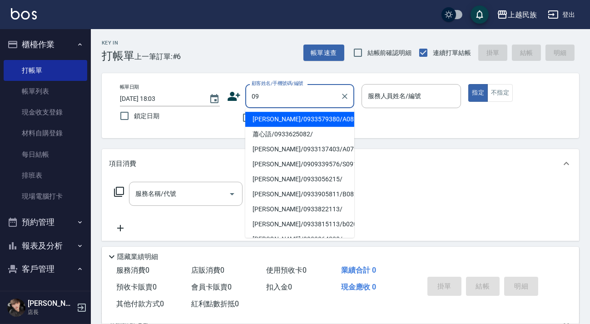
type input "0"
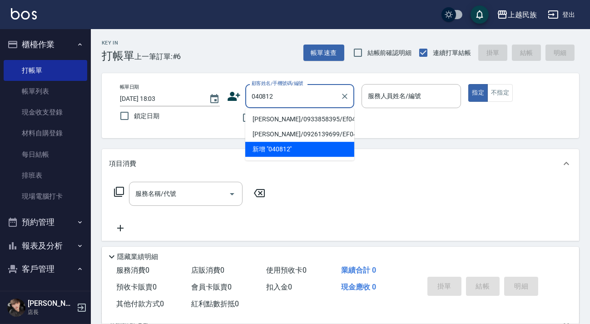
click at [314, 117] on li "[PERSON_NAME]/0933858395/Ef040812" at bounding box center [299, 119] width 109 height 15
type input "[PERSON_NAME]/0933858395/Ef040812"
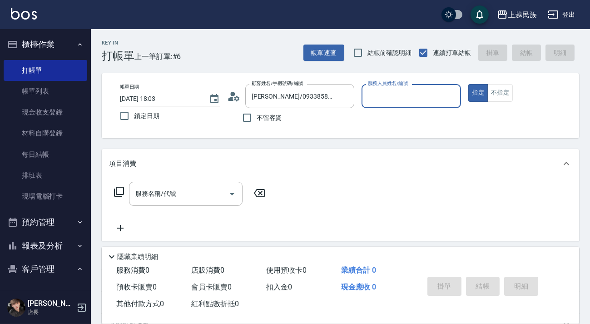
type input "Effie-5"
click at [235, 101] on icon at bounding box center [234, 96] width 14 height 14
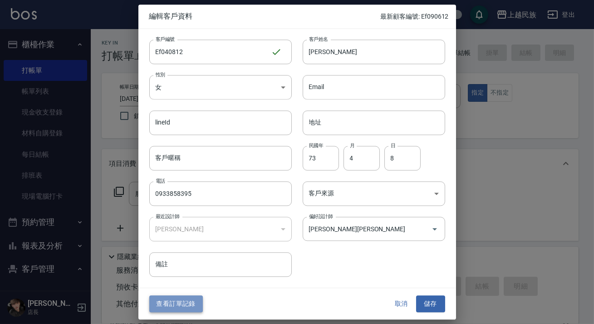
click at [193, 299] on button "查看訂單記錄" at bounding box center [176, 303] width 54 height 17
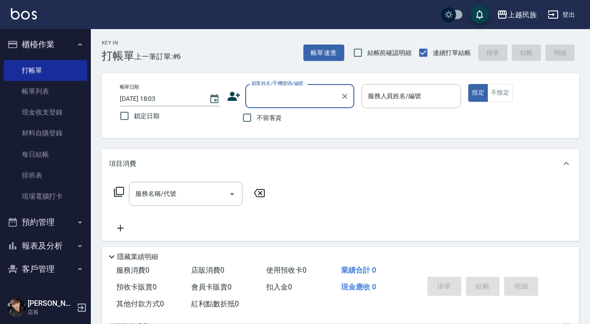
click at [297, 100] on input "顧客姓名/手機號碼/編號" at bounding box center [292, 96] width 87 height 16
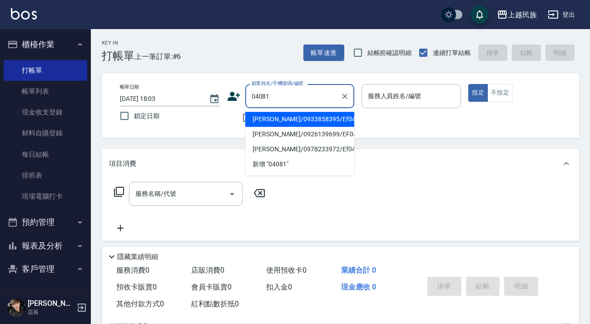
click at [304, 118] on li "[PERSON_NAME]/0933858395/Ef040812" at bounding box center [299, 119] width 109 height 15
type input "[PERSON_NAME]/0933858395/Ef040812"
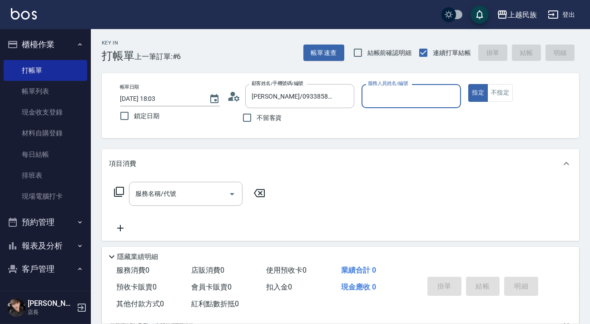
type input "Effie-5"
click at [468, 84] on button "指定" at bounding box center [478, 93] width 20 height 18
type button "true"
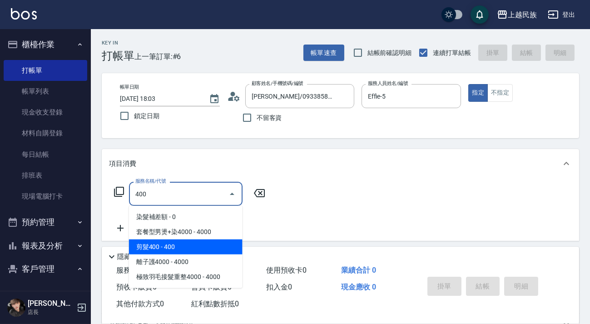
click at [216, 243] on span "剪髮400 - 400" at bounding box center [185, 246] width 113 height 15
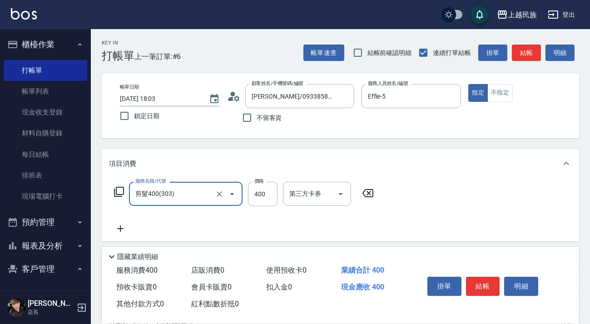
type input "剪髮400(303)"
click at [115, 231] on icon at bounding box center [120, 228] width 23 height 11
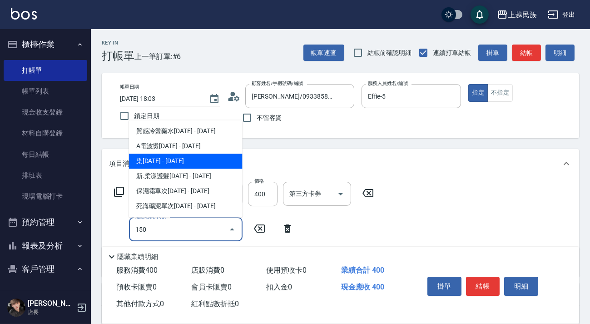
click at [151, 156] on span "染[DATE] - [DATE]" at bounding box center [185, 160] width 113 height 15
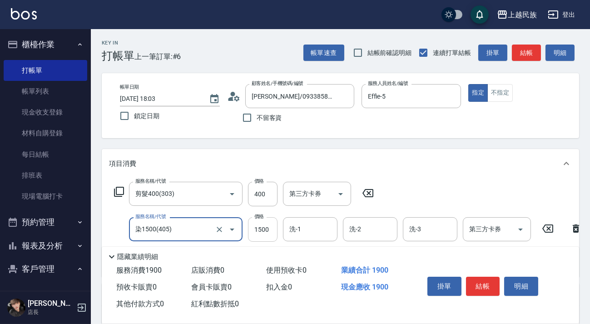
type input "染1500(405)"
click at [270, 227] on input "1500" at bounding box center [263, 229] width 30 height 25
type input "2900"
type input "Teddy-32"
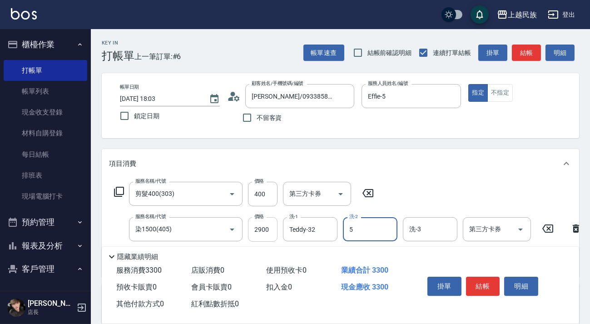
type input "Effie-5"
click at [385, 229] on icon "Clear" at bounding box center [387, 229] width 9 height 9
type input "Teddy-32"
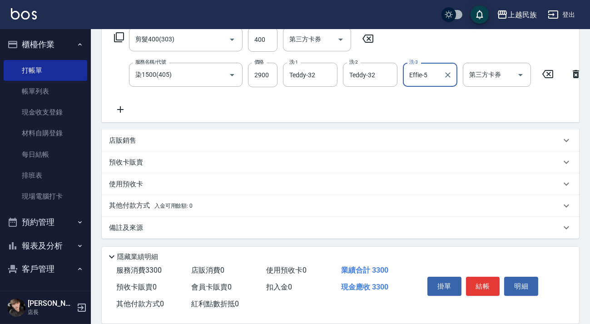
click at [229, 231] on div "備註及來源" at bounding box center [335, 228] width 452 height 10
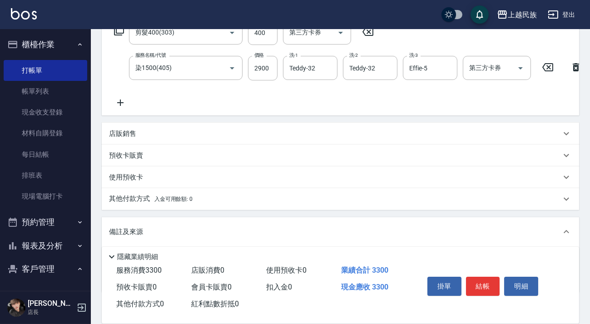
scroll to position [222, 0]
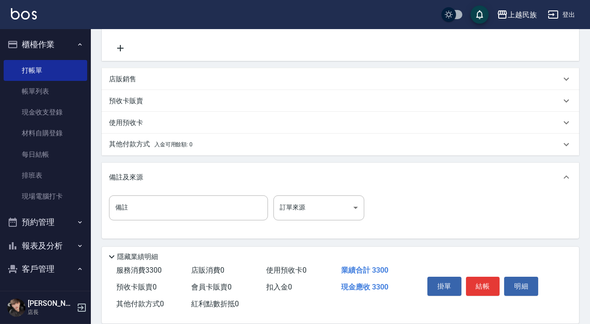
click at [277, 140] on div "其他付款方式 入金可用餘額: 0" at bounding box center [340, 144] width 477 height 22
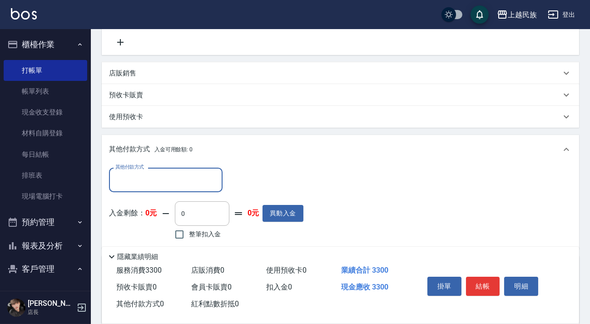
scroll to position [0, 0]
click at [176, 187] on input "其他付款方式" at bounding box center [165, 180] width 105 height 16
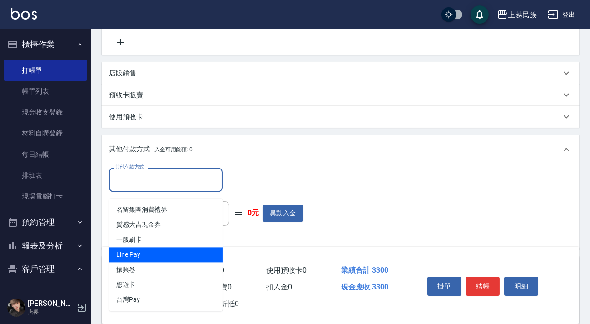
click at [176, 261] on span "Line Pay" at bounding box center [165, 254] width 113 height 15
type input "Line Pay"
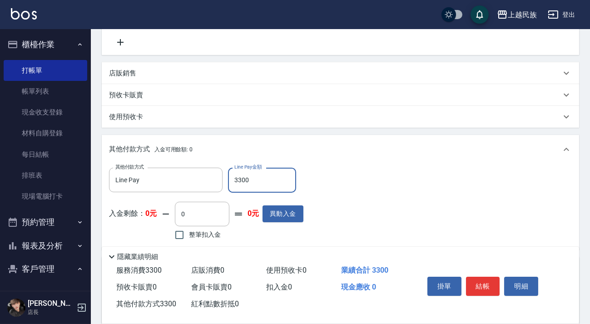
scroll to position [322, 0]
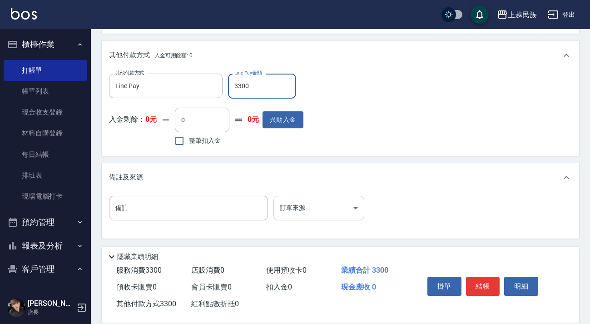
type input "3300"
click at [340, 207] on body "上越民族 登出 櫃檯作業 打帳單 帳單列表 現金收支登錄 材料自購登錄 每日結帳 排班表 現場電腦打卡 預約管理 預約管理 單日預約紀錄 單週預約紀錄 報表及…" at bounding box center [295, 4] width 590 height 639
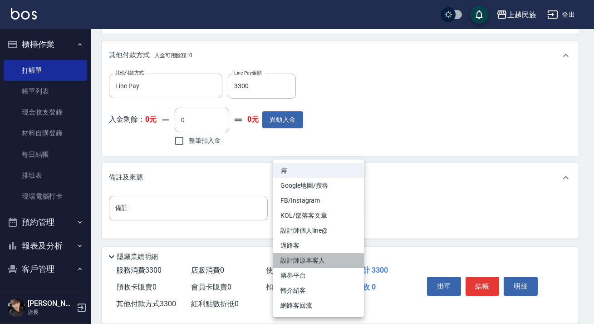
click at [331, 256] on li "設計師原本客人" at bounding box center [318, 260] width 91 height 15
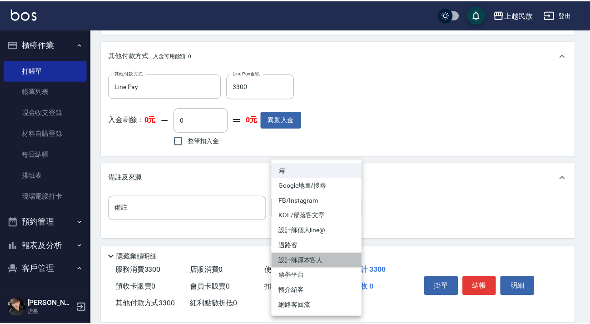
type input "設計師原本客人"
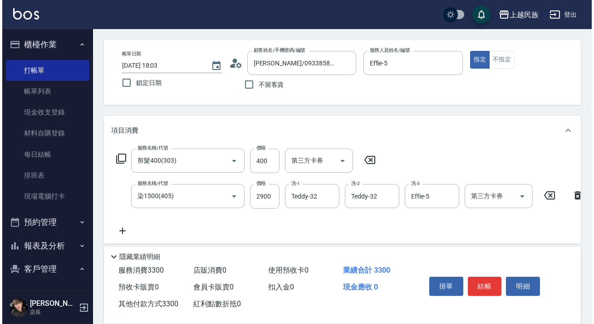
scroll to position [0, 0]
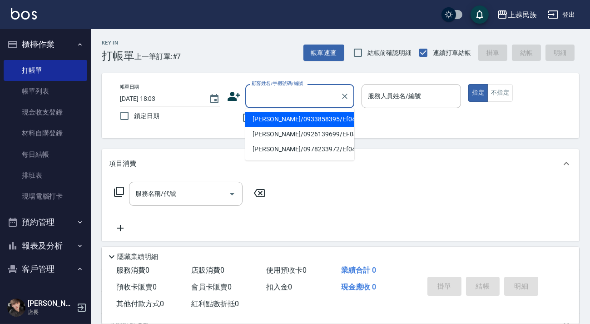
click at [313, 88] on input "顧客姓名/手機號碼/編號" at bounding box center [292, 96] width 87 height 16
click at [346, 92] on icon "Clear" at bounding box center [344, 96] width 9 height 9
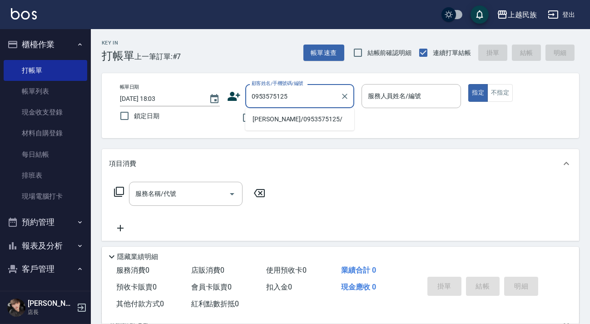
click at [288, 118] on li "[PERSON_NAME]/0953575125/" at bounding box center [299, 119] width 109 height 15
type input "[PERSON_NAME]/0953575125/"
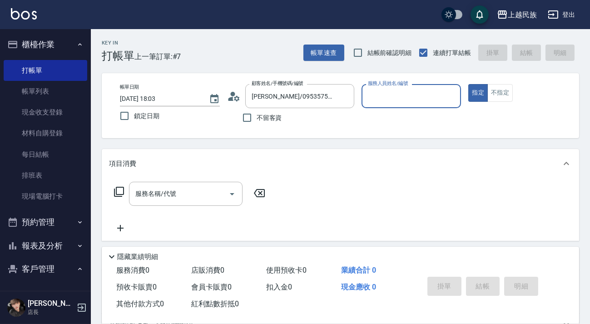
type input "[PERSON_NAME]-2"
click at [468, 84] on button "指定" at bounding box center [478, 93] width 20 height 18
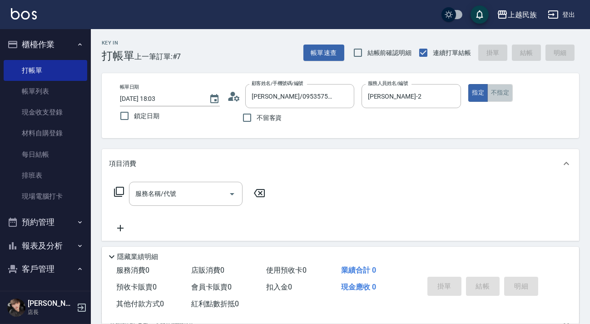
click at [504, 92] on button "不指定" at bounding box center [499, 93] width 25 height 18
click at [113, 187] on icon at bounding box center [118, 191] width 11 height 11
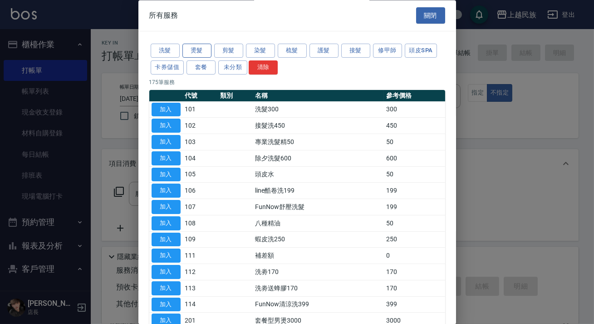
click at [202, 46] on button "燙髮" at bounding box center [196, 51] width 29 height 14
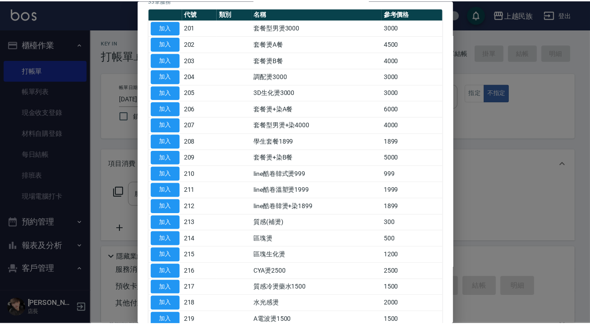
scroll to position [123, 0]
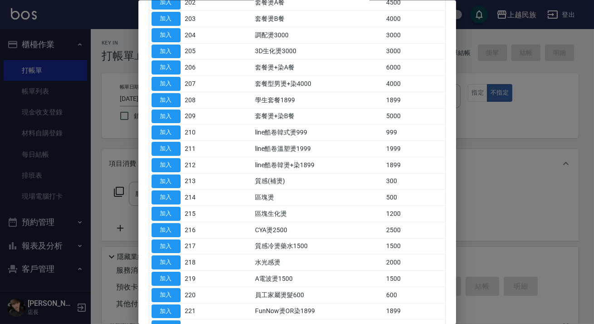
click at [179, 258] on button "加入" at bounding box center [166, 262] width 29 height 14
type input "水光感燙(218)"
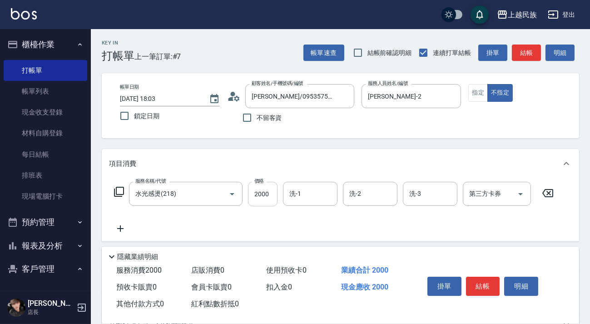
click at [263, 202] on input "2000" at bounding box center [263, 194] width 30 height 25
type input "2999"
type input "Teddy-32"
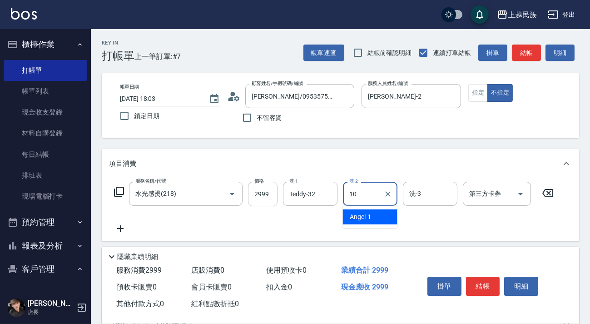
type input "Ula-10"
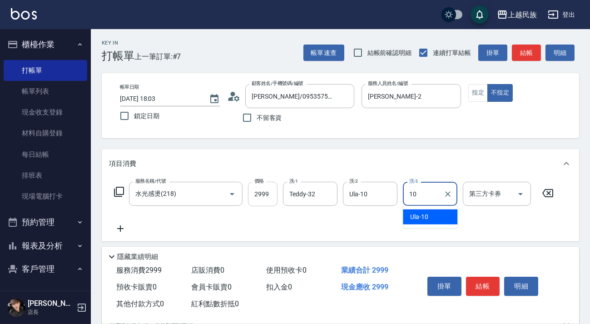
type input "Ula-10"
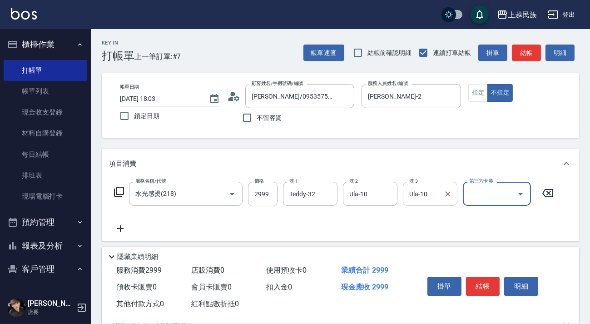
drag, startPoint x: 386, startPoint y: 192, endPoint x: 424, endPoint y: 198, distance: 39.2
click at [386, 193] on icon "Clear" at bounding box center [387, 193] width 5 height 5
click at [448, 197] on icon "Clear" at bounding box center [447, 193] width 9 height 9
click at [374, 197] on input "洗-2" at bounding box center [370, 194] width 46 height 16
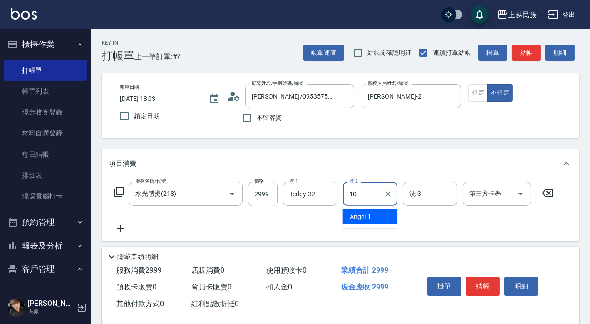
type input "Ula-10"
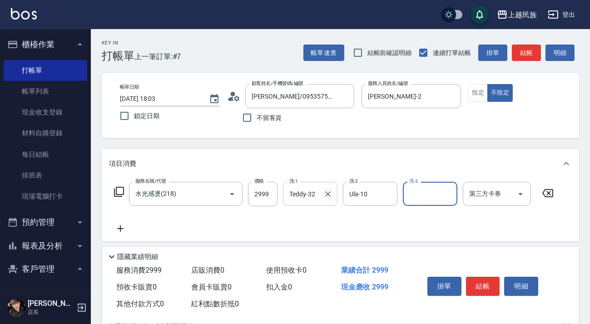
click at [327, 193] on icon "Clear" at bounding box center [327, 193] width 5 height 5
drag, startPoint x: 392, startPoint y: 193, endPoint x: 312, endPoint y: 194, distance: 79.9
click at [391, 193] on icon "Clear" at bounding box center [387, 193] width 9 height 9
click at [304, 194] on input "洗-1" at bounding box center [310, 194] width 46 height 16
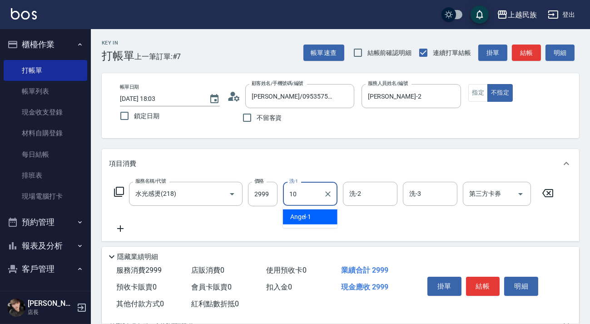
type input "Ula-10"
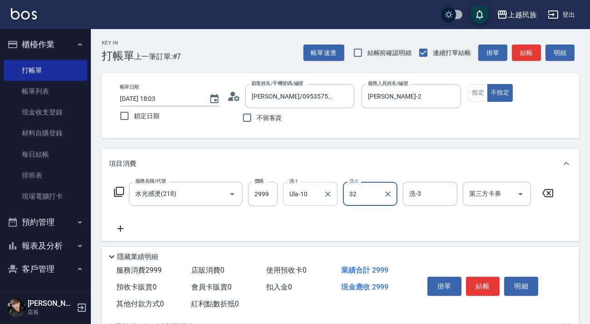
type input "Teddy-32"
type input "[PERSON_NAME]-2"
click at [329, 192] on icon "Clear" at bounding box center [327, 193] width 5 height 5
type input "[PERSON_NAME]-2"
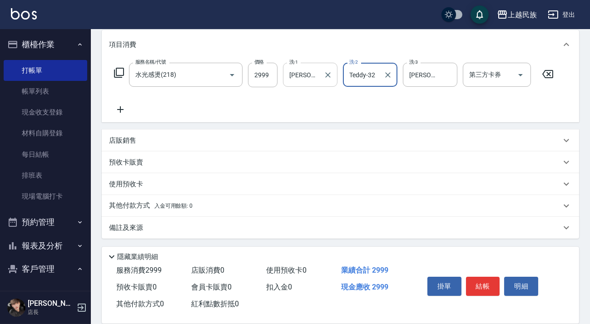
click at [356, 223] on div "備註及來源" at bounding box center [335, 228] width 452 height 10
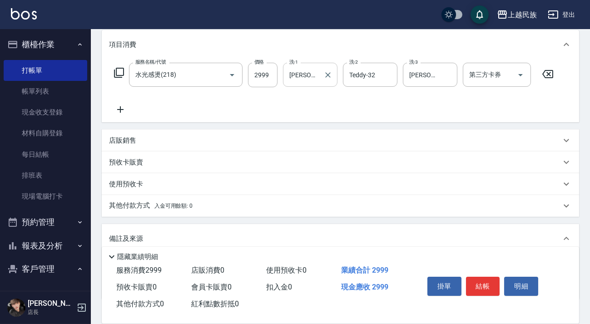
scroll to position [172, 0]
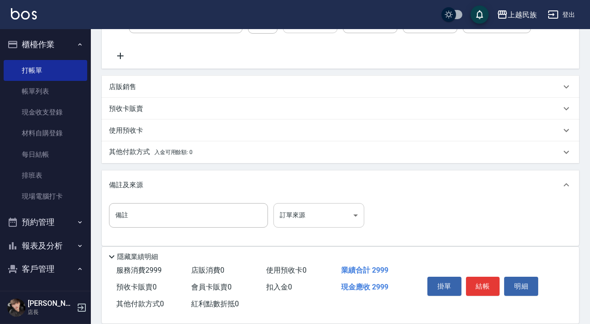
click at [341, 208] on body "上越民族 登出 櫃檯作業 打帳單 帳單列表 現金收支登錄 材料自購登錄 每日結帳 排班表 現場電腦打卡 預約管理 預約管理 單日預約紀錄 單週預約紀錄 報表及…" at bounding box center [295, 79] width 590 height 503
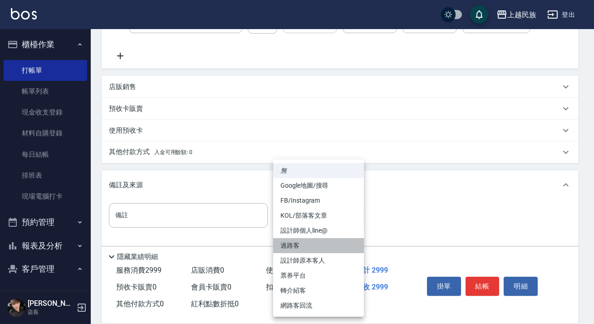
click at [323, 248] on li "過路客" at bounding box center [318, 245] width 91 height 15
type input "過路客"
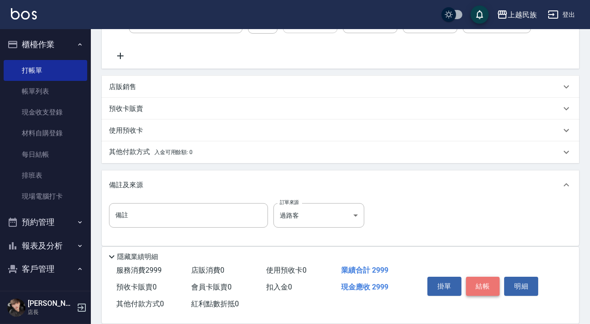
click at [468, 279] on button "結帳" at bounding box center [483, 285] width 34 height 19
type input "[DATE] 18:04"
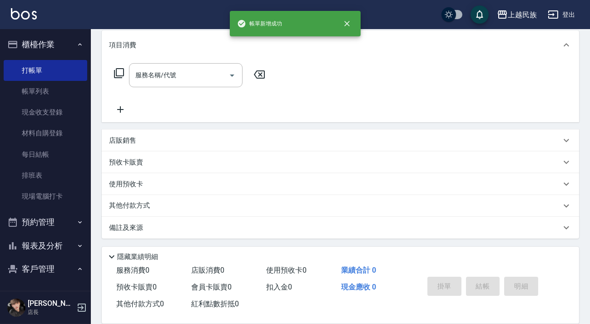
scroll to position [0, 0]
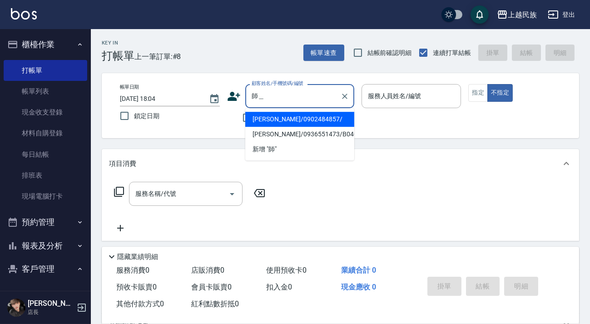
type input "師"
click at [291, 123] on li "新增 "0906736875"" at bounding box center [299, 119] width 109 height 15
type input "0906736875"
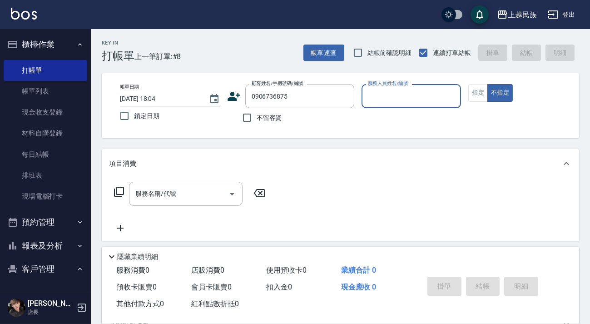
click at [236, 98] on icon at bounding box center [233, 96] width 13 height 9
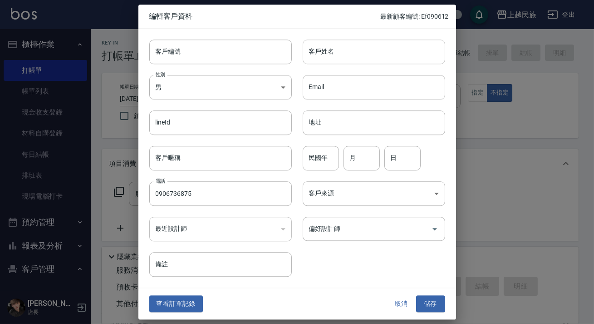
type input "0906736875"
click at [336, 52] on input "客戶姓名" at bounding box center [374, 51] width 143 height 25
type input "[PERSON_NAME]"
click at [349, 195] on body "上越民族 登出 櫃檯作業 打帳單 帳單列表 現金收支登錄 材料自購登錄 每日結帳 排班表 現場電腦打卡 預約管理 預約管理 單日預約紀錄 單週預約紀錄 報表及…" at bounding box center [297, 221] width 594 height 442
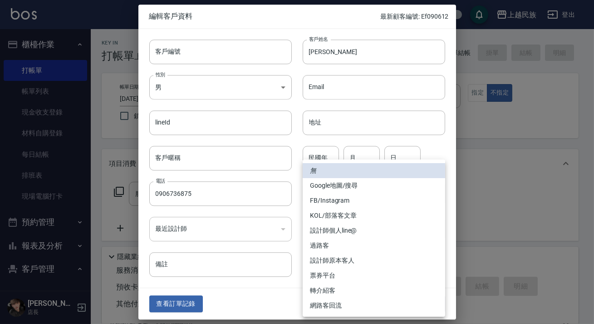
click at [363, 200] on li "FB/Instagram" at bounding box center [374, 200] width 143 height 15
type input "FB/Instagram"
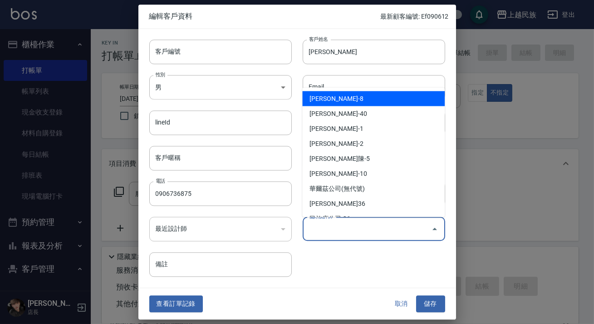
click at [391, 227] on input "偏好設計師" at bounding box center [367, 229] width 121 height 16
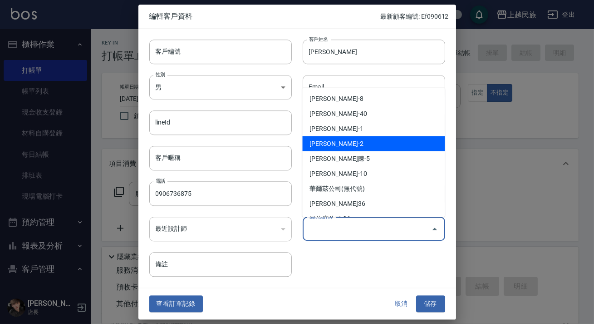
click at [368, 144] on li "[PERSON_NAME]-2" at bounding box center [373, 143] width 143 height 15
type input "[PERSON_NAME]"
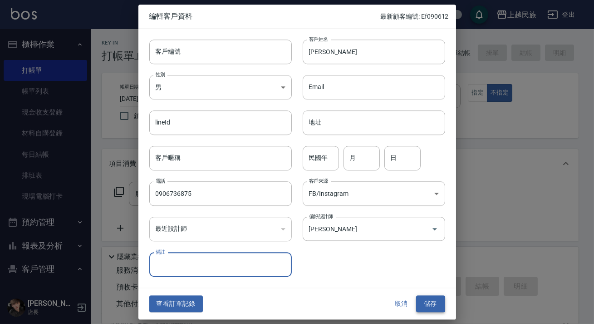
click at [430, 304] on button "儲存" at bounding box center [430, 303] width 29 height 17
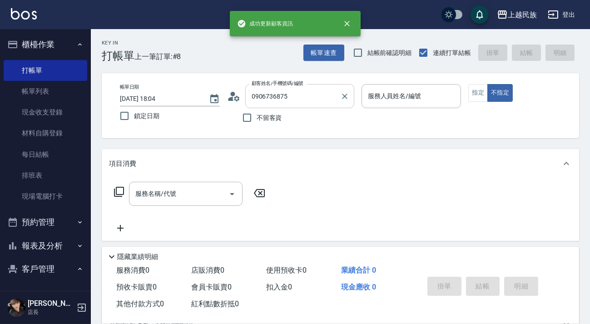
click at [289, 98] on input "0906736875" at bounding box center [292, 96] width 87 height 16
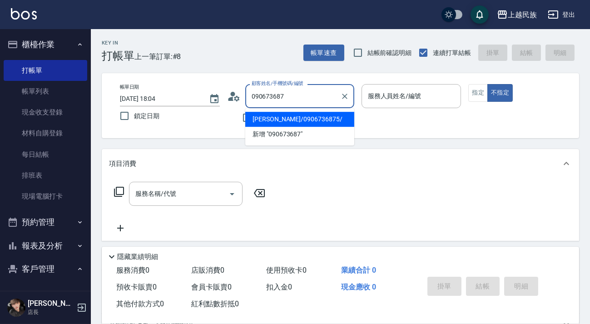
click at [319, 119] on li "[PERSON_NAME]/0906736875/" at bounding box center [299, 119] width 109 height 15
type input "[PERSON_NAME]/0906736875/"
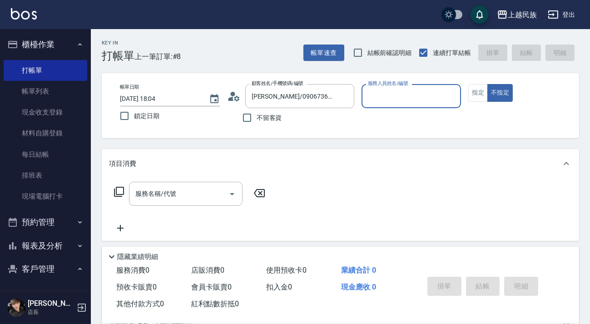
type input "[PERSON_NAME]-2"
click at [487, 84] on button "不指定" at bounding box center [499, 93] width 25 height 18
type button "false"
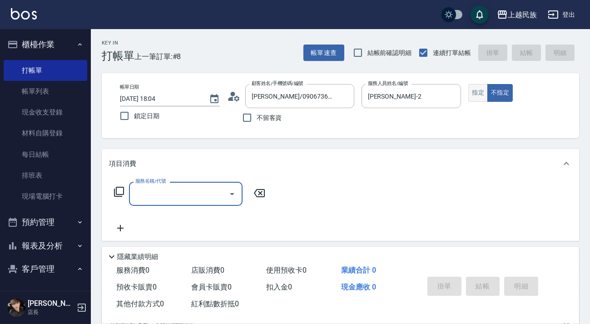
click at [476, 100] on button "指定" at bounding box center [478, 93] width 20 height 18
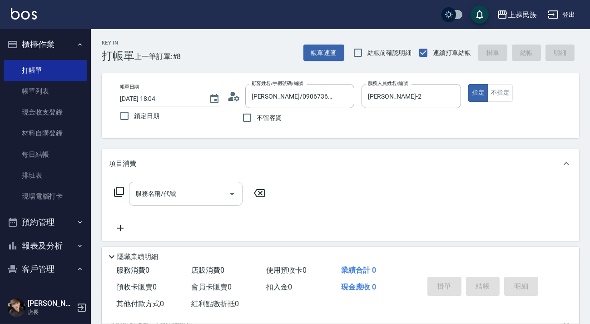
click at [195, 197] on input "服務名稱/代號" at bounding box center [179, 194] width 92 height 16
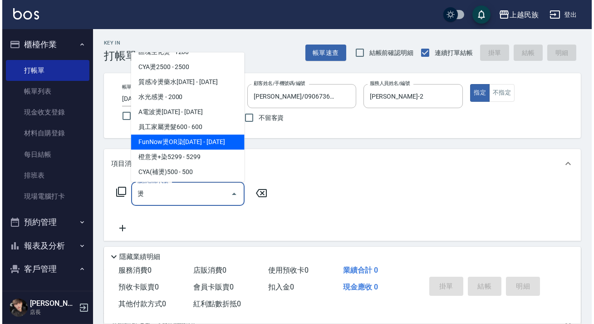
scroll to position [371, 0]
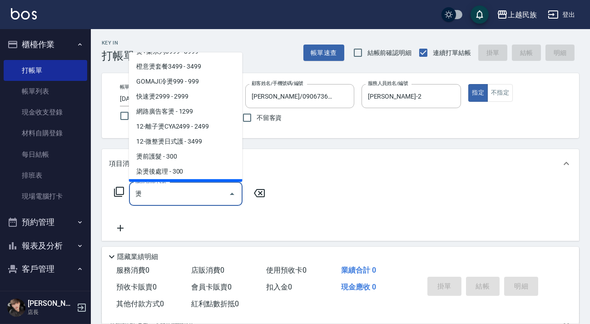
type input "燙"
click at [121, 192] on icon at bounding box center [118, 191] width 11 height 11
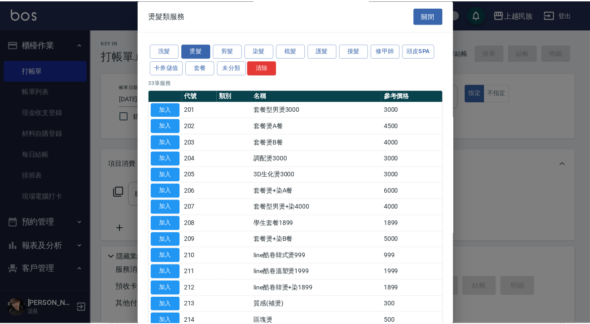
scroll to position [330, 0]
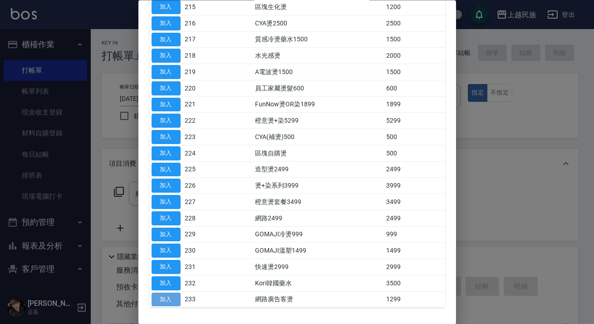
click at [175, 297] on button "加入" at bounding box center [166, 299] width 29 height 14
type input "網路廣告客燙(233)"
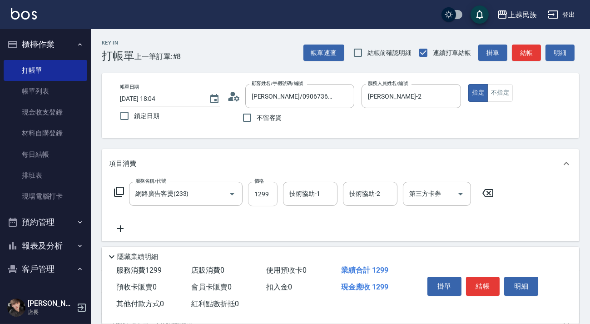
click at [267, 194] on input "1299" at bounding box center [263, 194] width 30 height 25
type input "1200"
type input "Teddy-32"
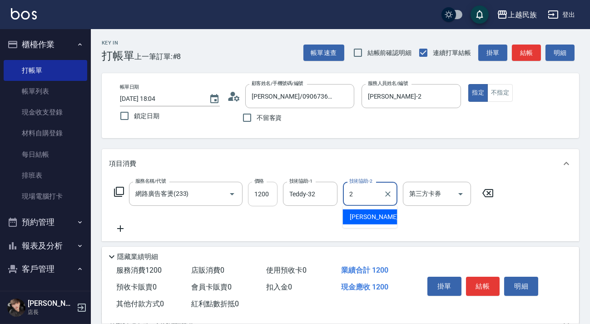
type input "[PERSON_NAME]-2"
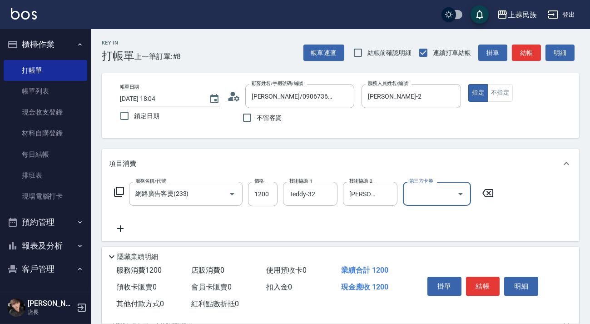
scroll to position [119, 0]
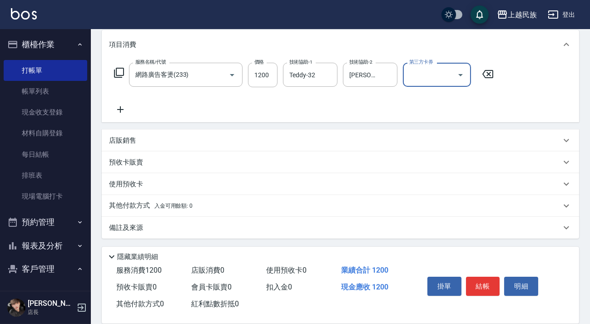
click at [332, 240] on div "Key In 打帳單 上一筆訂單:#8 帳單速查 結帳前確認明細 連續打單結帳 掛單 結帳 明細 帳單日期 [DATE] 18:04 鎖定日期 顧客姓名/手機…" at bounding box center [340, 117] width 499 height 414
click at [343, 228] on div "備註及來源" at bounding box center [335, 228] width 452 height 10
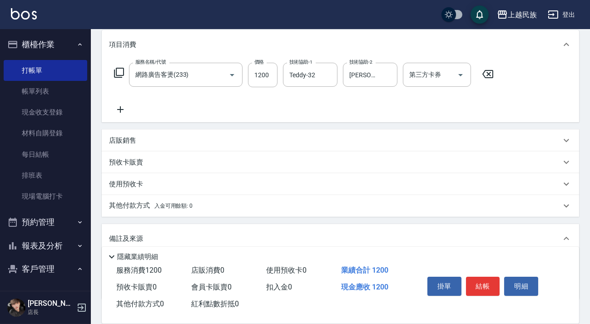
scroll to position [179, 0]
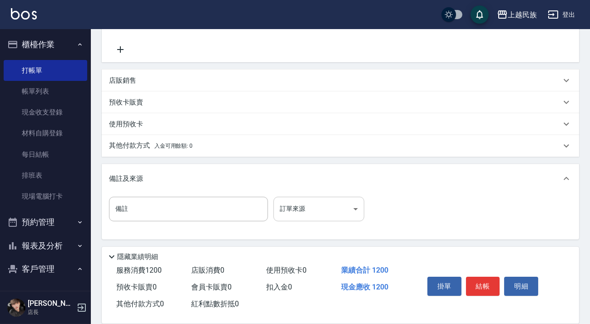
click at [345, 204] on body "上越民族 登出 櫃檯作業 打帳單 帳單列表 現金收支登錄 材料自購登錄 每日結帳 排班表 現場電腦打卡 預約管理 預約管理 單日預約紀錄 單週預約紀錄 報表及…" at bounding box center [295, 72] width 590 height 503
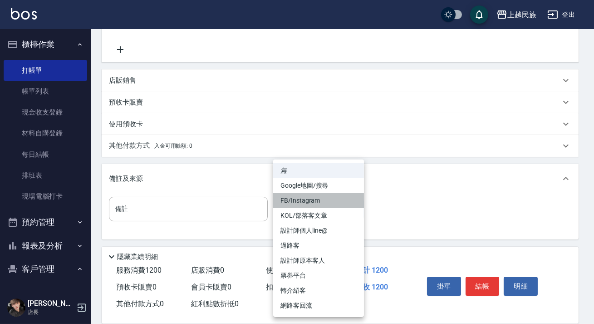
click at [325, 202] on li "FB/Instagram" at bounding box center [318, 200] width 91 height 15
type input "FB/Instagram"
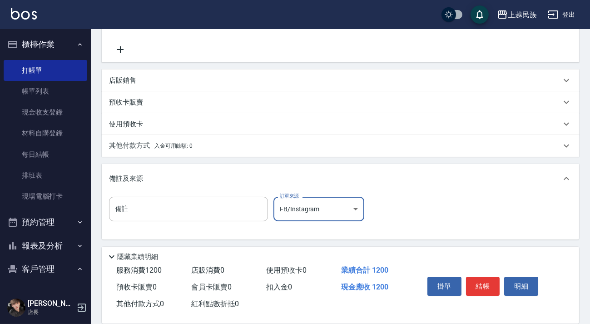
scroll to position [14, 0]
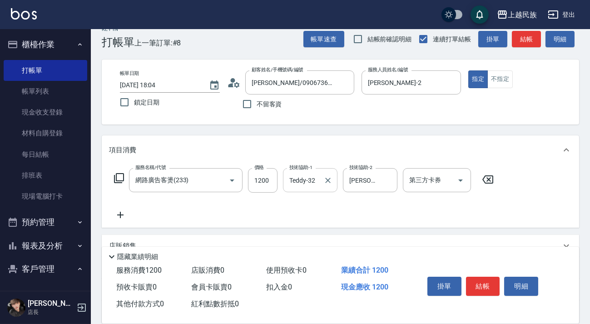
click at [317, 177] on input "Teddy-32" at bounding box center [303, 180] width 33 height 16
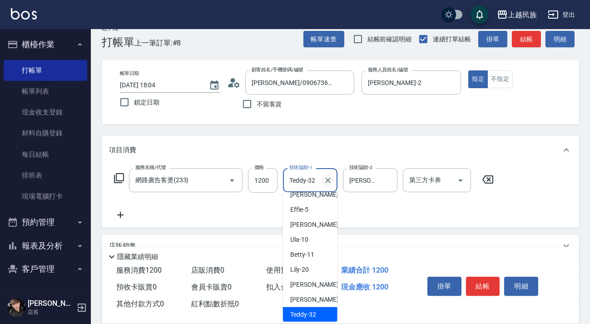
click at [324, 183] on icon "Clear" at bounding box center [327, 180] width 9 height 9
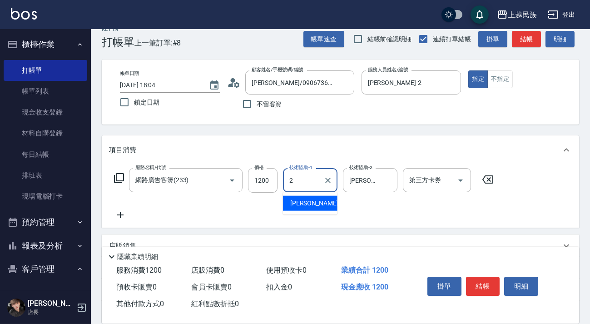
type input "[PERSON_NAME]-2"
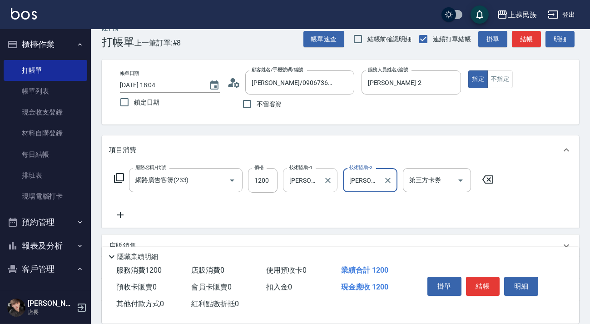
scroll to position [180, 0]
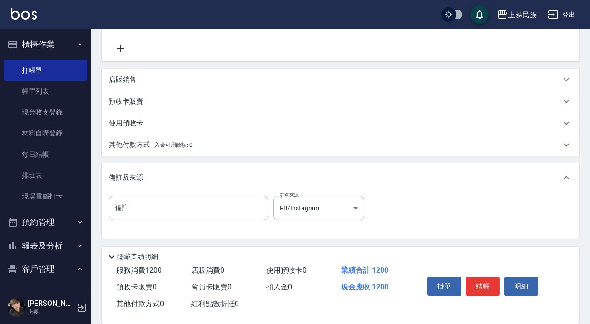
click at [464, 279] on div "掛單 結帳 明細" at bounding box center [482, 287] width 118 height 29
click at [466, 278] on button "結帳" at bounding box center [483, 285] width 34 height 19
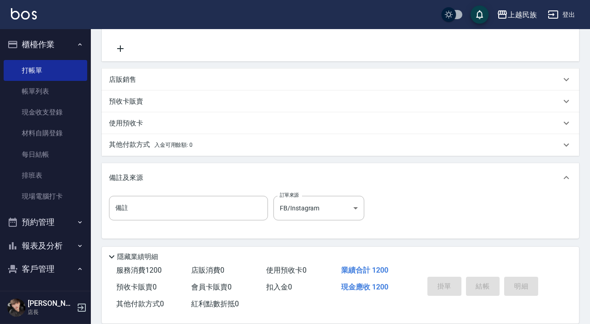
type input "[DATE] 18:06"
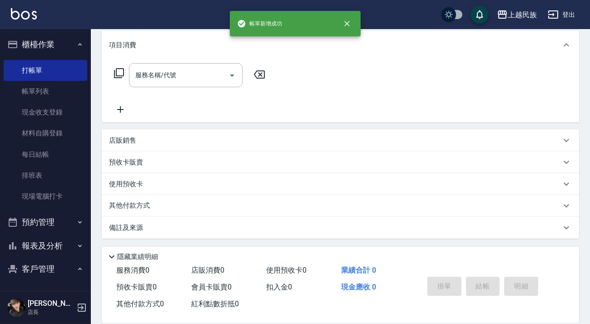
scroll to position [0, 0]
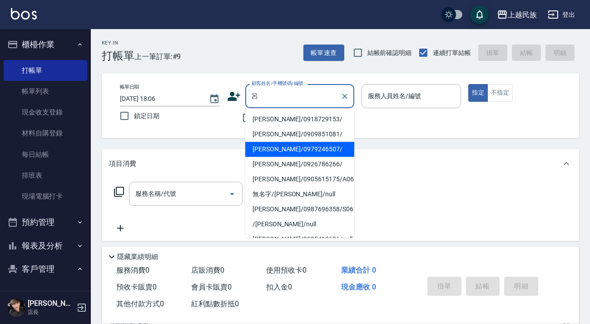
type input "呂"
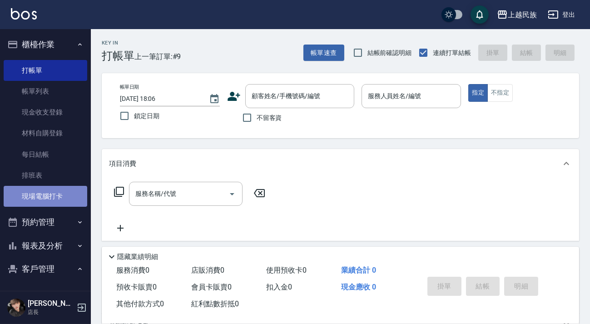
click at [46, 189] on link "現場電腦打卡" at bounding box center [46, 196] width 84 height 21
